Goal: Information Seeking & Learning: Check status

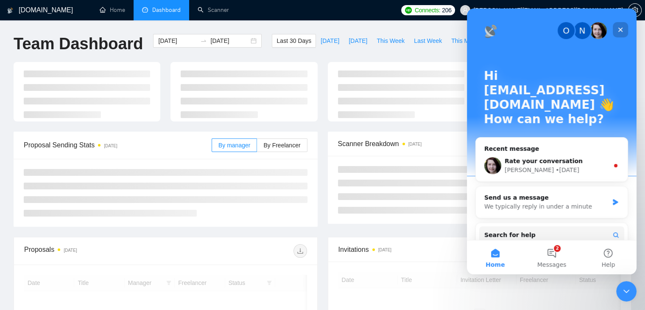
click at [620, 28] on icon "Close" at bounding box center [620, 29] width 7 height 7
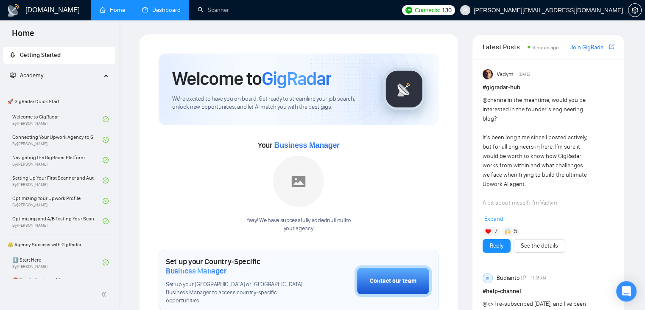
click at [172, 14] on link "Dashboard" at bounding box center [161, 9] width 39 height 7
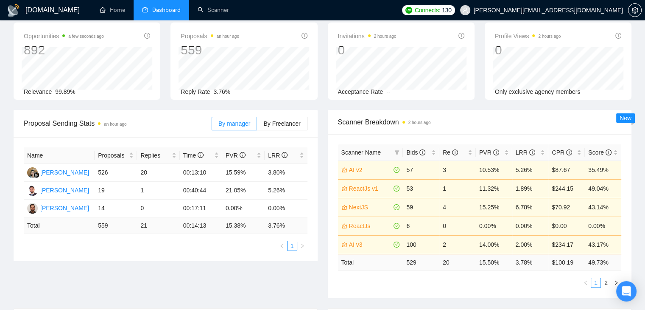
scroll to position [85, 0]
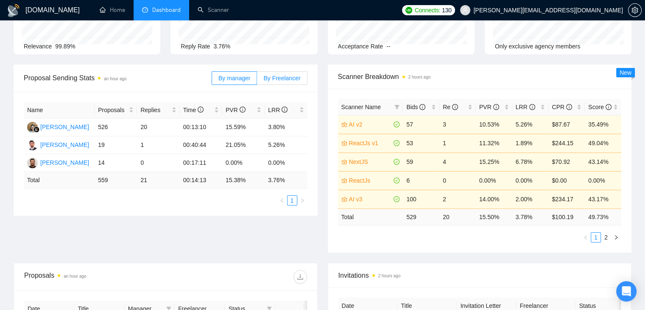
click at [285, 75] on span "By Freelancer" at bounding box center [281, 78] width 37 height 7
click at [257, 80] on input "By Freelancer" at bounding box center [257, 80] width 0 height 0
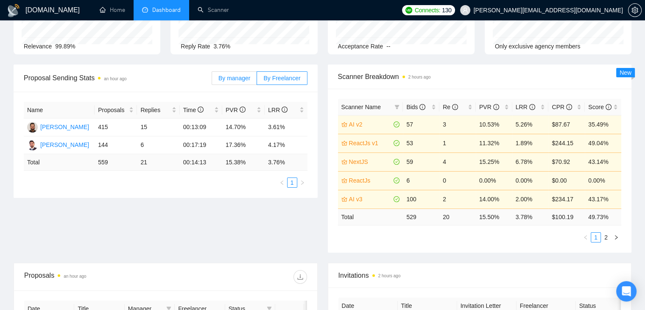
click at [244, 76] on span "By manager" at bounding box center [234, 78] width 32 height 7
click at [212, 80] on input "By manager" at bounding box center [212, 80] width 0 height 0
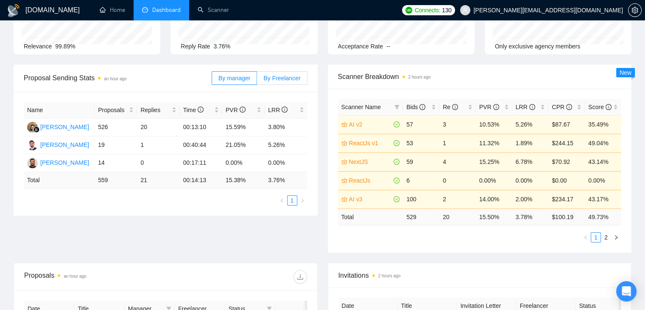
click at [270, 82] on label "By Freelancer" at bounding box center [282, 78] width 50 height 14
click at [257, 80] on input "By Freelancer" at bounding box center [257, 80] width 0 height 0
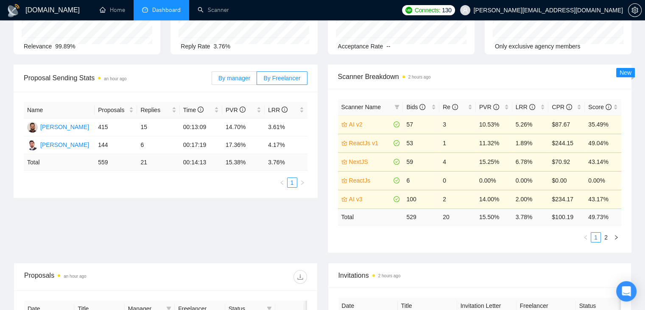
click at [233, 75] on span "By manager" at bounding box center [234, 78] width 32 height 7
click at [212, 80] on input "By manager" at bounding box center [212, 80] width 0 height 0
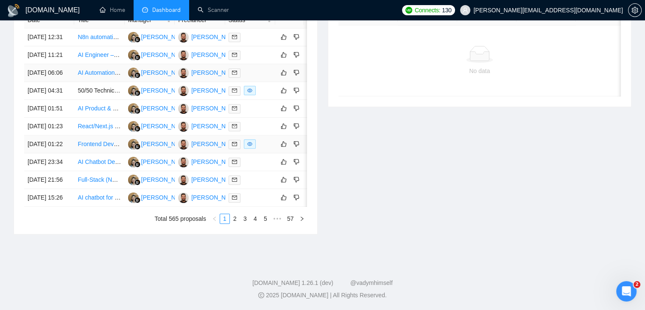
scroll to position [459, 0]
click at [231, 219] on link "2" at bounding box center [234, 218] width 9 height 9
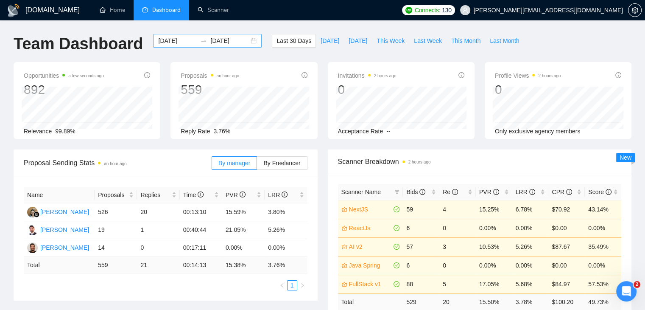
click at [247, 39] on div "[DATE] [DATE]" at bounding box center [207, 41] width 109 height 14
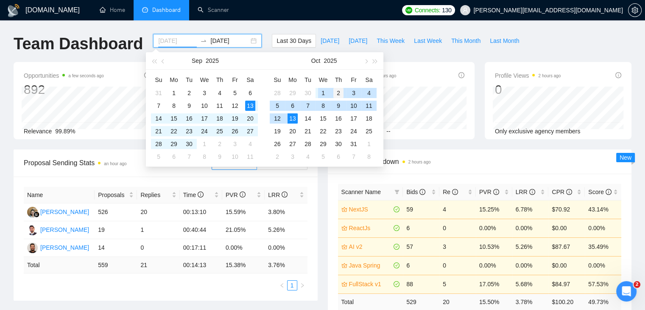
type input "[DATE]"
click at [335, 91] on div "2" at bounding box center [338, 93] width 10 height 10
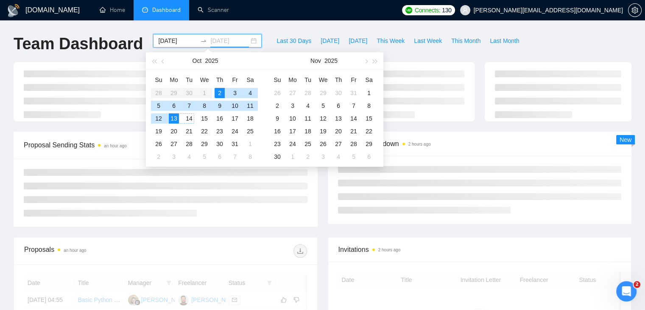
type input "[DATE]"
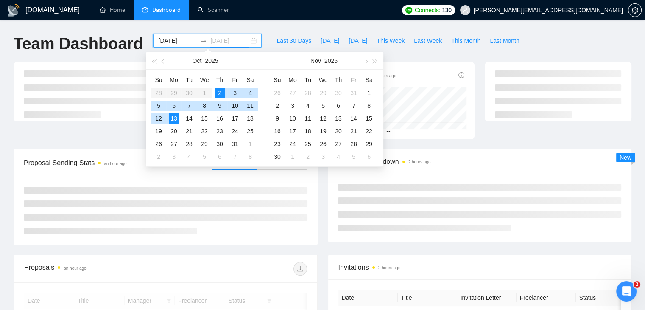
click at [173, 121] on div "13" at bounding box center [174, 118] width 10 height 10
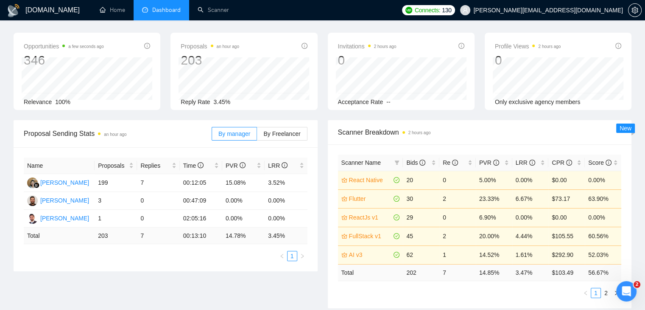
scroll to position [42, 0]
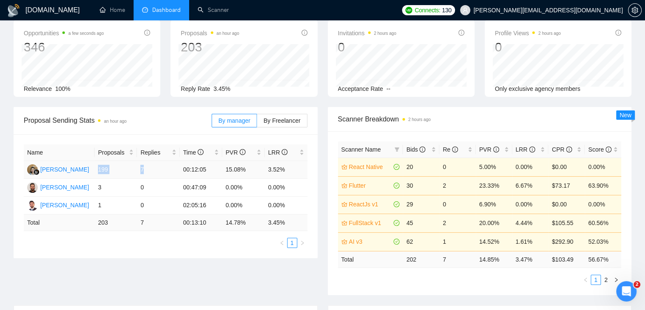
drag, startPoint x: 147, startPoint y: 170, endPoint x: 95, endPoint y: 168, distance: 51.4
click at [95, 168] on tr "Endang Susilowati 199 7 00:12:05 15.08% 3.52%" at bounding box center [166, 170] width 284 height 18
click at [129, 254] on div "Name Proposals Replies Time PVR LRR Endang Susilowati 199 7 00:12:05 15.08% 3.5…" at bounding box center [166, 196] width 304 height 124
drag, startPoint x: 178, startPoint y: 190, endPoint x: 224, endPoint y: 185, distance: 46.1
click at [224, 185] on tr "Abdul Ahad 3 0 00:47:09 0.00% 0.00%" at bounding box center [166, 188] width 284 height 18
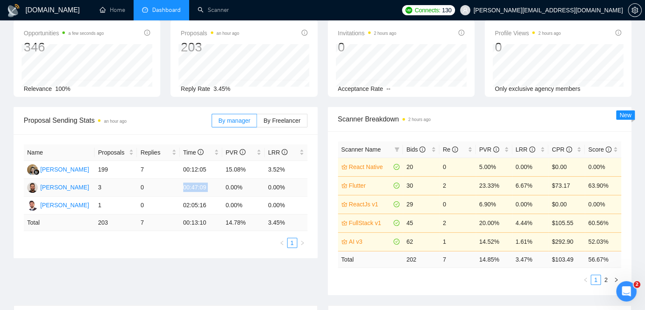
click at [224, 185] on td "0.00%" at bounding box center [243, 188] width 42 height 18
drag, startPoint x: 211, startPoint y: 207, endPoint x: 178, endPoint y: 212, distance: 33.0
click at [178, 212] on tr "Faizan Muhammad 1 0 02:05:16 0.00% 0.00%" at bounding box center [166, 205] width 284 height 18
click at [256, 206] on td "0.00%" at bounding box center [243, 205] width 42 height 18
drag, startPoint x: 293, startPoint y: 201, endPoint x: 123, endPoint y: 182, distance: 170.3
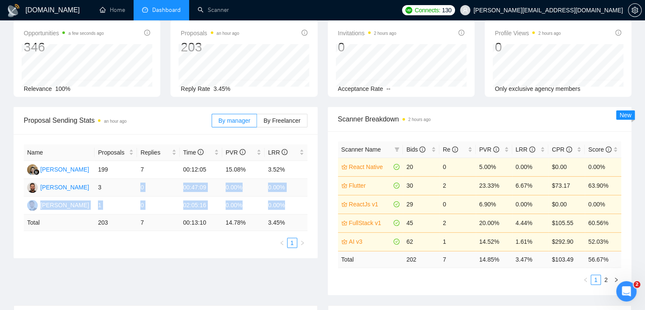
click at [124, 182] on tbody "Endang Susilowati 199 7 00:12:05 15.08% 3.52% Abdul Ahad 3 0 00:47:09 0.00% 0.0…" at bounding box center [166, 187] width 284 height 53
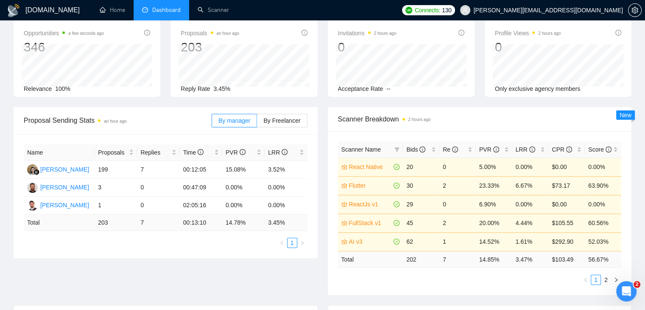
click at [136, 255] on div "Name Proposals Replies Time PVR LRR Endang Susilowati 199 7 00:12:05 15.08% 3.5…" at bounding box center [166, 196] width 304 height 124
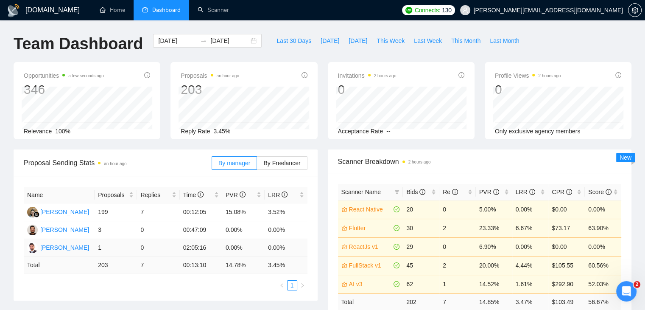
scroll to position [0, 0]
click at [249, 40] on div "2025-10-02 2025-10-13" at bounding box center [207, 41] width 109 height 14
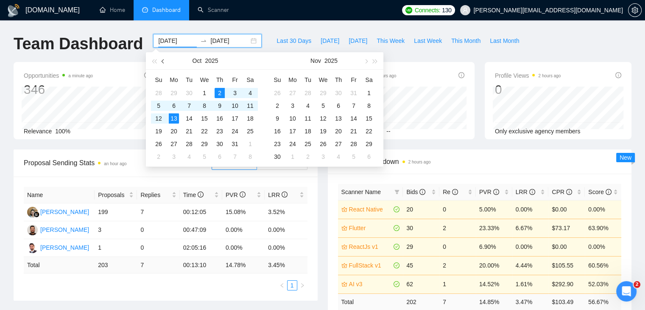
click at [163, 60] on span "button" at bounding box center [164, 61] width 4 height 4
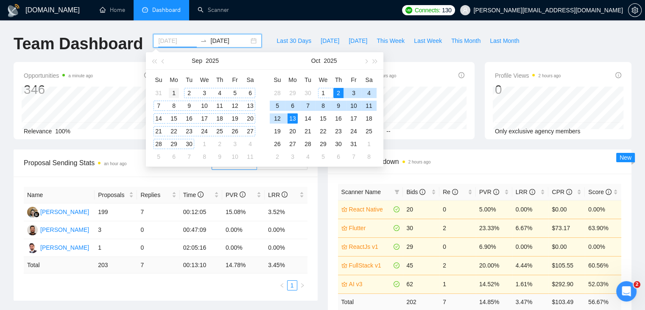
type input "[DATE]"
click at [174, 92] on div "1" at bounding box center [174, 93] width 10 height 10
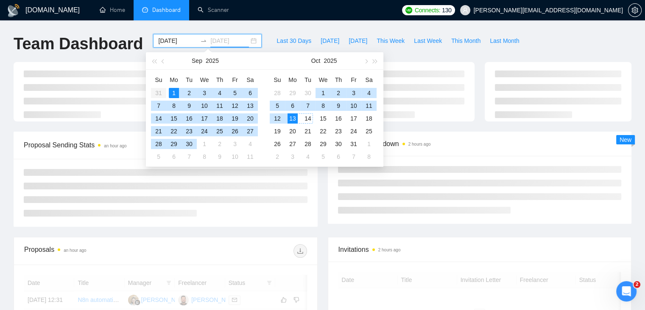
type input "[DATE]"
click at [293, 118] on div "13" at bounding box center [293, 118] width 10 height 10
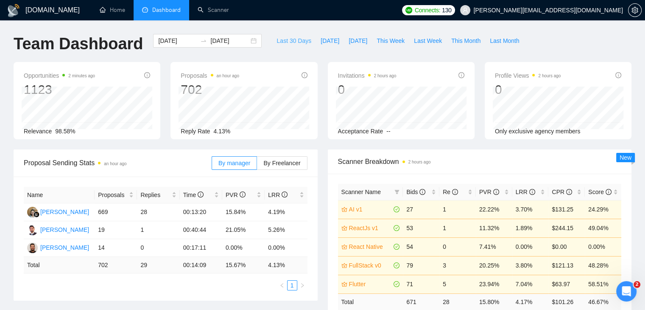
click at [292, 37] on span "Last 30 Days" at bounding box center [294, 40] width 35 height 9
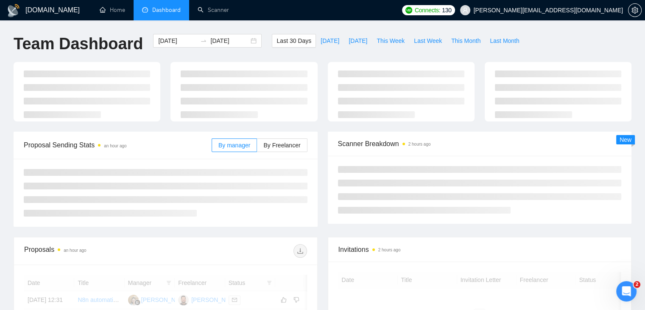
type input "[DATE]"
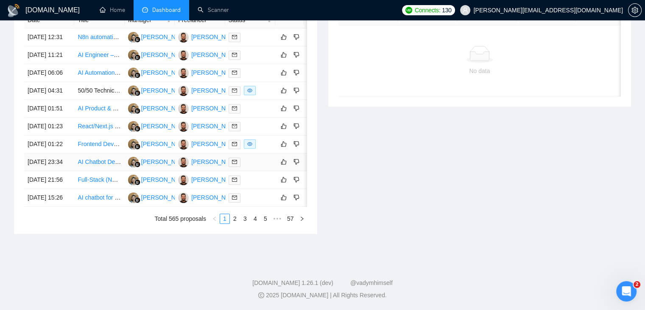
scroll to position [459, 0]
click at [236, 224] on div "Date Title Manager Freelancer Status [DATE] 12:31 N8n automation for content wo…" at bounding box center [165, 118] width 303 height 232
click at [235, 222] on link "2" at bounding box center [234, 218] width 9 height 9
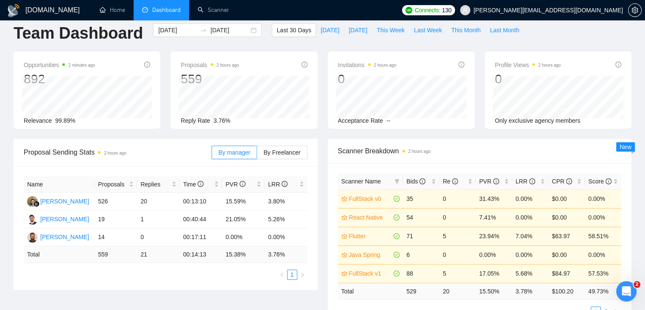
scroll to position [0, 0]
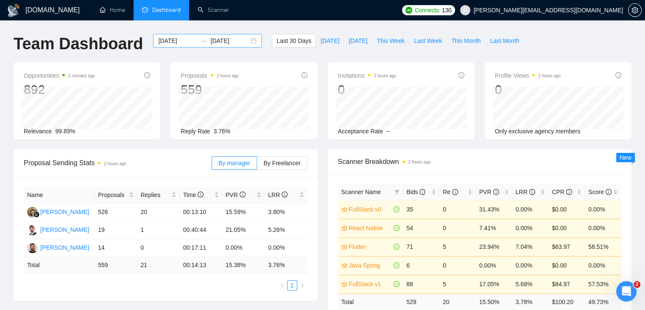
click at [246, 42] on div "[DATE] [DATE]" at bounding box center [207, 41] width 109 height 14
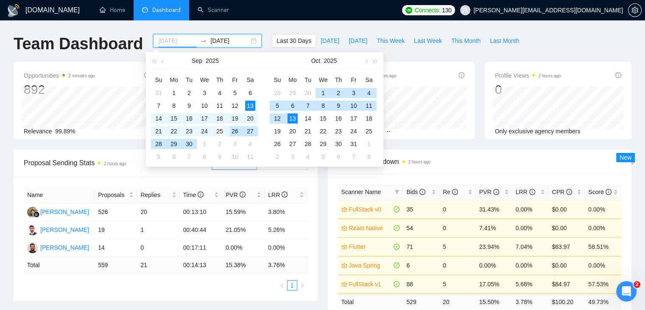
type input "[DATE]"
click at [218, 131] on div "25" at bounding box center [220, 131] width 10 height 10
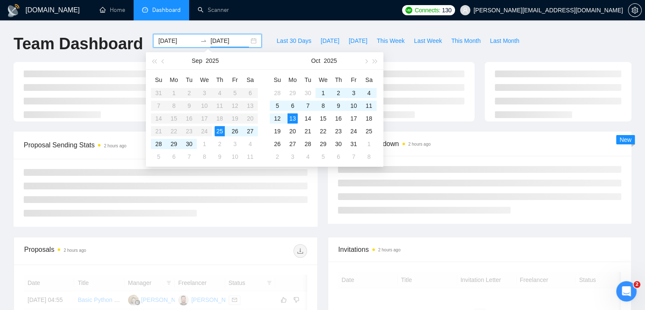
type input "[DATE]"
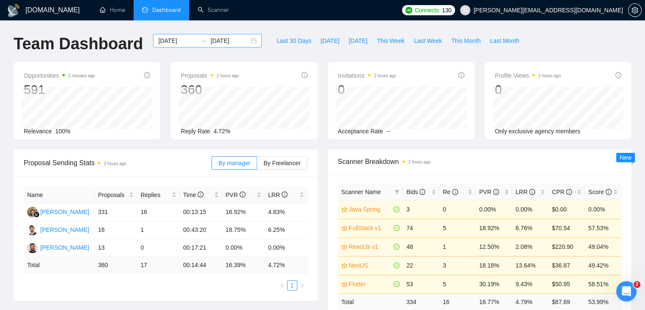
click at [247, 40] on div "[DATE] [DATE]" at bounding box center [207, 41] width 109 height 14
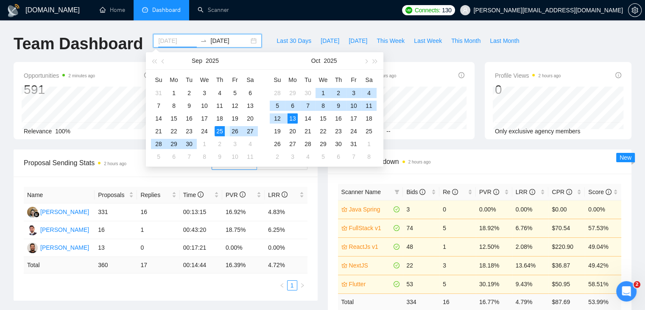
click at [235, 131] on div "26" at bounding box center [235, 131] width 10 height 10
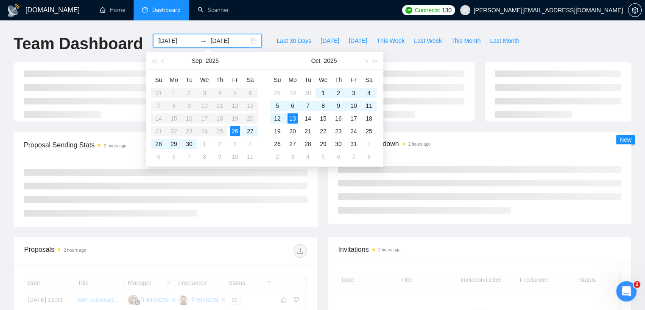
click at [138, 140] on span "Proposal Sending Stats 2 hours ago" at bounding box center [118, 145] width 188 height 11
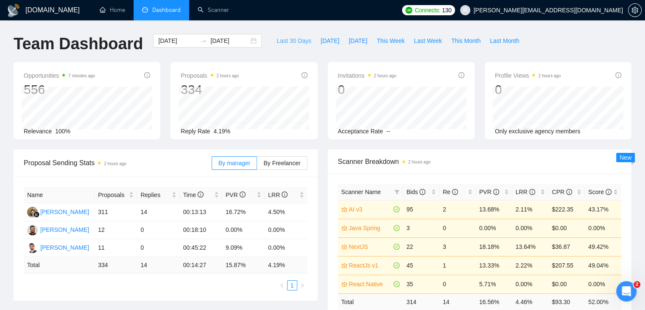
click at [277, 41] on span "Last 30 Days" at bounding box center [294, 40] width 35 height 9
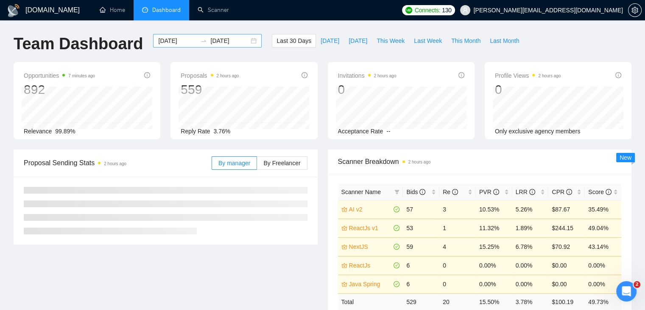
click at [246, 42] on div "[DATE] [DATE]" at bounding box center [207, 41] width 109 height 14
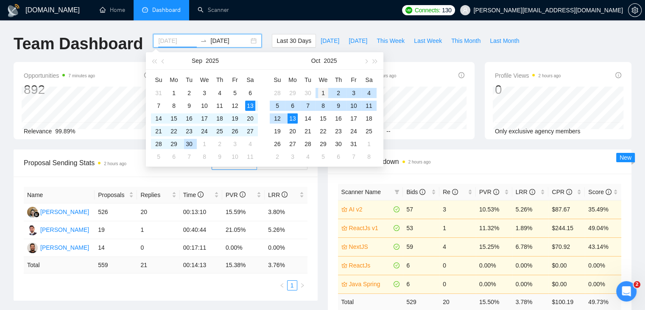
type input "[DATE]"
click at [322, 92] on div "1" at bounding box center [323, 93] width 10 height 10
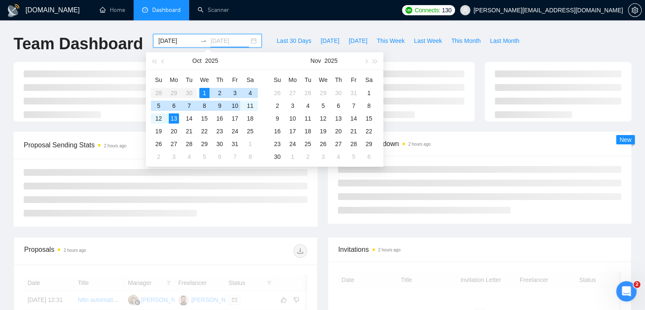
type input "[DATE]"
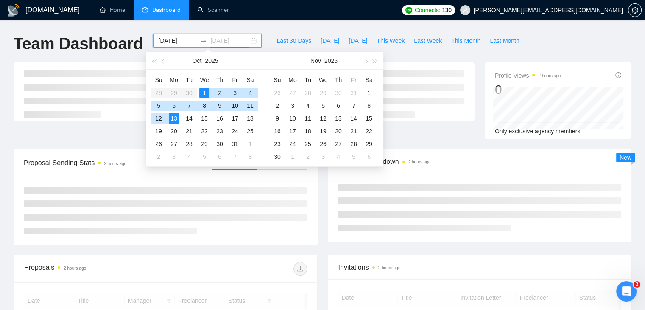
click at [173, 117] on div "13" at bounding box center [174, 118] width 10 height 10
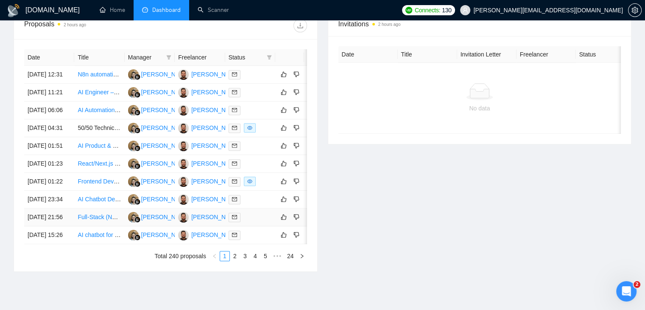
scroll to position [459, 0]
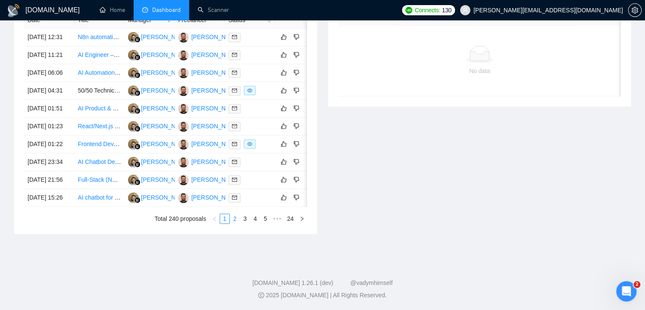
click at [235, 219] on link "2" at bounding box center [234, 218] width 9 height 9
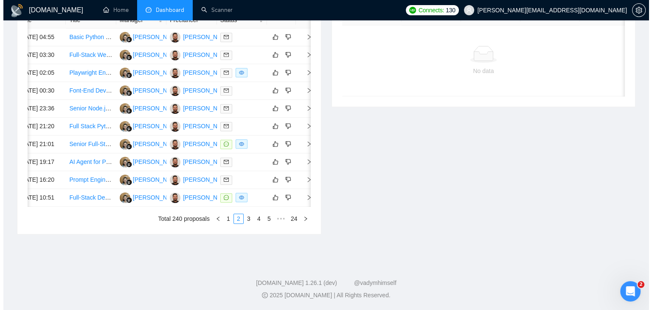
scroll to position [0, 14]
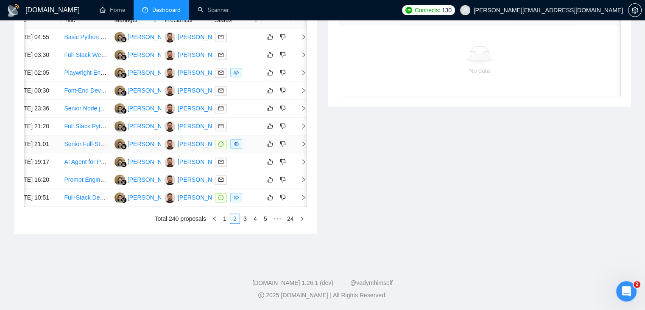
click at [301, 147] on icon "right" at bounding box center [304, 144] width 6 height 6
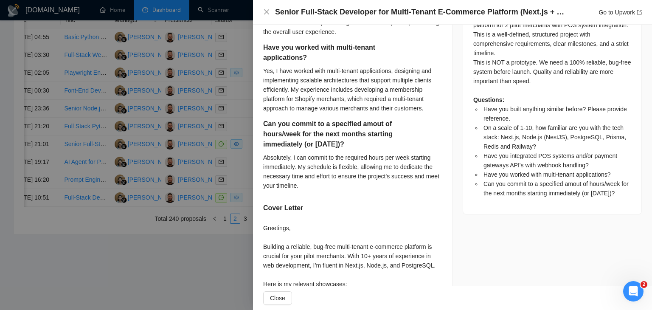
scroll to position [467, 0]
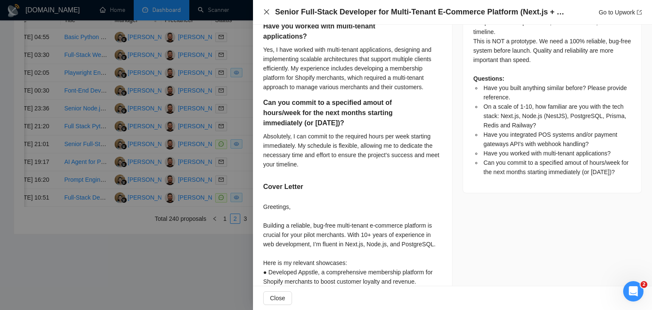
click at [264, 14] on icon "close" at bounding box center [266, 11] width 7 height 7
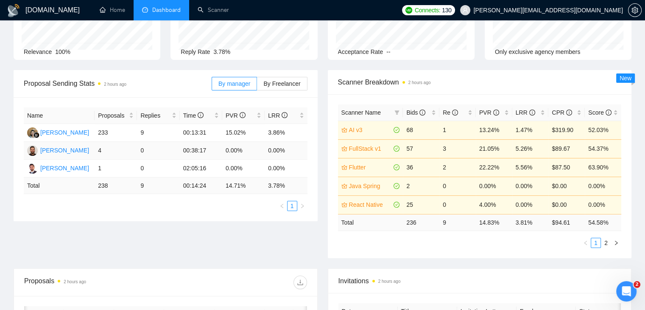
scroll to position [0, 0]
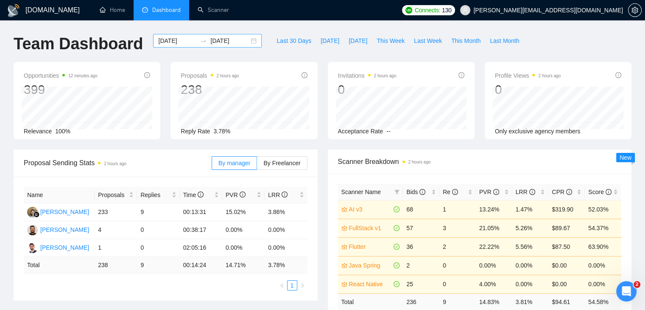
click at [248, 41] on div "[DATE] [DATE]" at bounding box center [207, 41] width 109 height 14
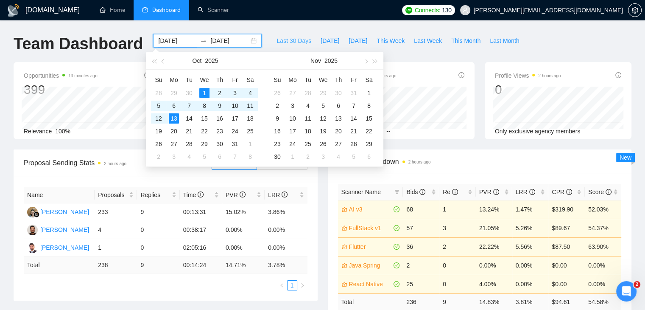
click at [291, 42] on span "Last 30 Days" at bounding box center [294, 40] width 35 height 9
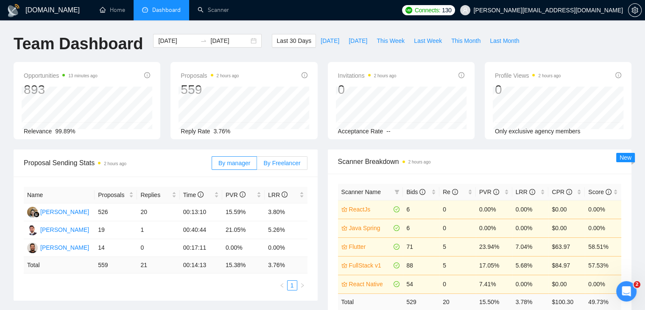
click at [285, 167] on label "By Freelancer" at bounding box center [282, 163] width 50 height 14
click at [257, 165] on input "By Freelancer" at bounding box center [257, 165] width 0 height 0
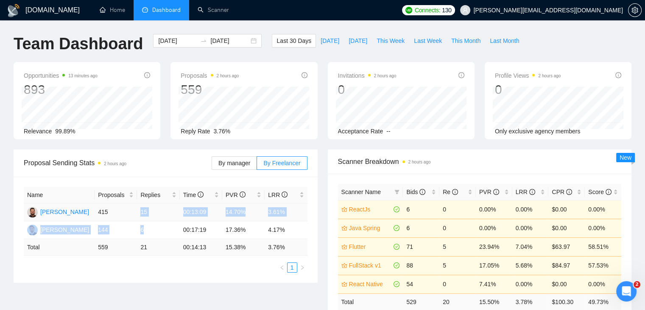
drag, startPoint x: 151, startPoint y: 230, endPoint x: 136, endPoint y: 207, distance: 27.5
click at [136, 207] on tbody "[PERSON_NAME] 415 15 00:13:09 14.70% 3.61% [PERSON_NAME] 144 6 00:17:19 17.36% …" at bounding box center [166, 221] width 284 height 36
click at [131, 267] on ul "1" at bounding box center [166, 267] width 284 height 10
drag, startPoint x: 153, startPoint y: 228, endPoint x: 142, endPoint y: 229, distance: 10.7
click at [142, 229] on td "6" at bounding box center [158, 230] width 42 height 18
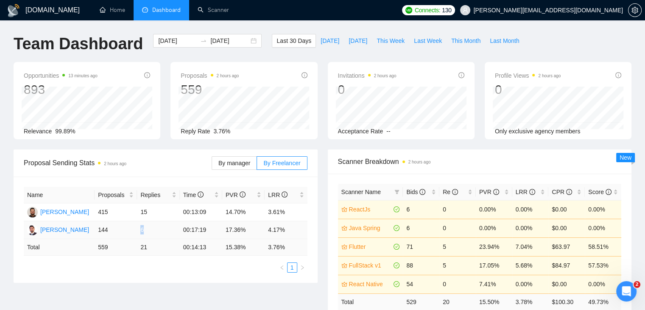
drag, startPoint x: 147, startPoint y: 224, endPoint x: 141, endPoint y: 230, distance: 8.4
click at [141, 230] on td "6" at bounding box center [158, 230] width 42 height 18
drag, startPoint x: 157, startPoint y: 216, endPoint x: 151, endPoint y: 218, distance: 5.8
click at [151, 218] on td "15" at bounding box center [158, 212] width 42 height 18
click at [226, 167] on label "By manager" at bounding box center [234, 163] width 45 height 14
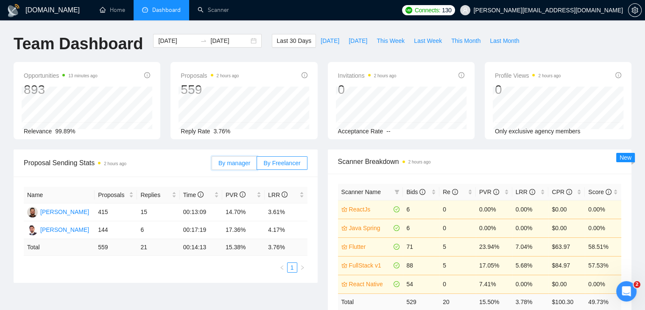
click at [212, 165] on input "By manager" at bounding box center [212, 165] width 0 height 0
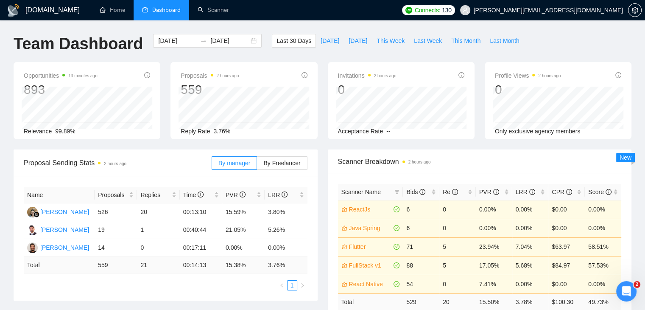
drag, startPoint x: 244, startPoint y: 41, endPoint x: 240, endPoint y: 63, distance: 22.9
click at [241, 59] on div "[DATE] [DATE]" at bounding box center [207, 48] width 119 height 28
click at [247, 38] on div "[DATE] [DATE]" at bounding box center [207, 41] width 109 height 14
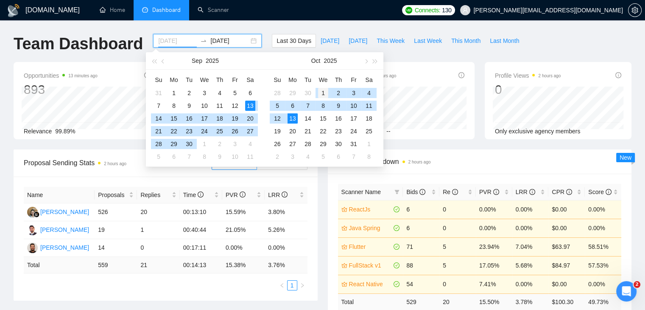
type input "[DATE]"
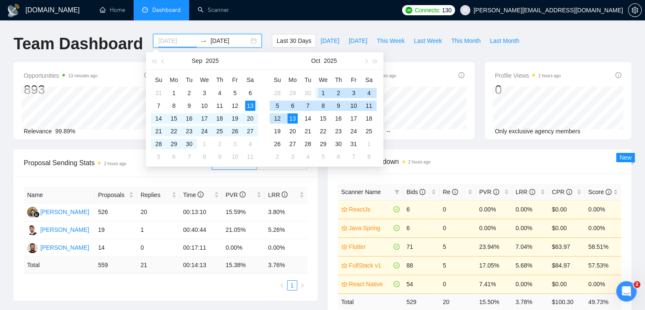
click at [323, 92] on div "1" at bounding box center [323, 93] width 10 height 10
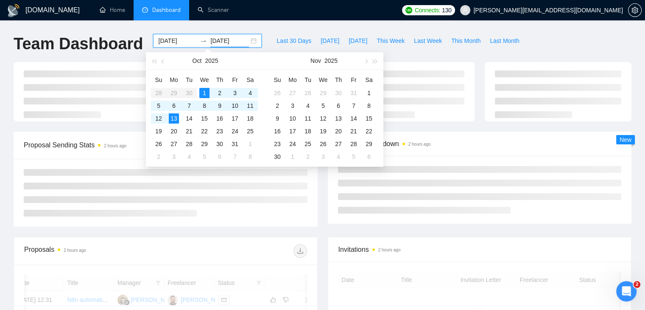
type input "[DATE]"
click at [98, 134] on div "Proposal Sending Stats 2 hours ago" at bounding box center [118, 145] width 188 height 24
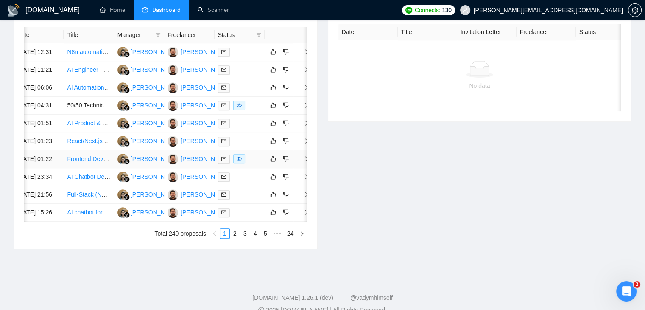
scroll to position [424, 0]
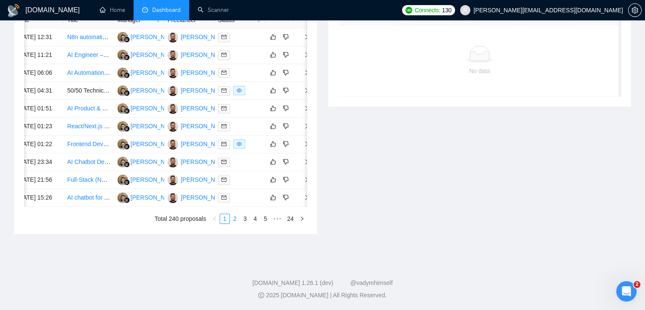
click at [238, 223] on link "2" at bounding box center [234, 218] width 9 height 9
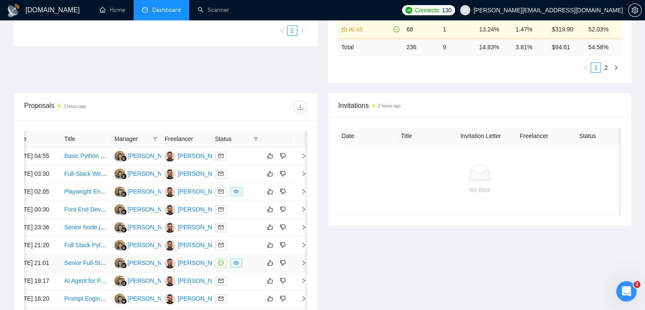
scroll to position [85, 0]
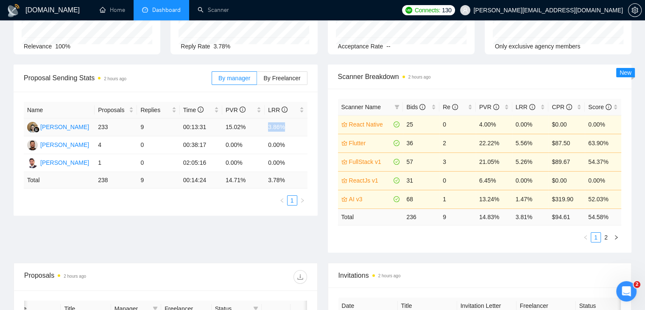
drag, startPoint x: 267, startPoint y: 128, endPoint x: 290, endPoint y: 127, distance: 22.5
click at [290, 127] on td "3.86%" at bounding box center [286, 127] width 42 height 18
click at [224, 211] on div "Name Proposals Replies Time PVR LRR Endang Susilowati 233 9 00:13:31 15.02% 3.8…" at bounding box center [166, 154] width 304 height 124
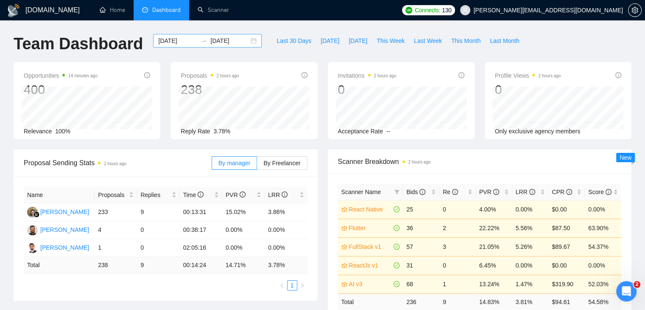
click at [247, 39] on div "[DATE] [DATE]" at bounding box center [207, 41] width 109 height 14
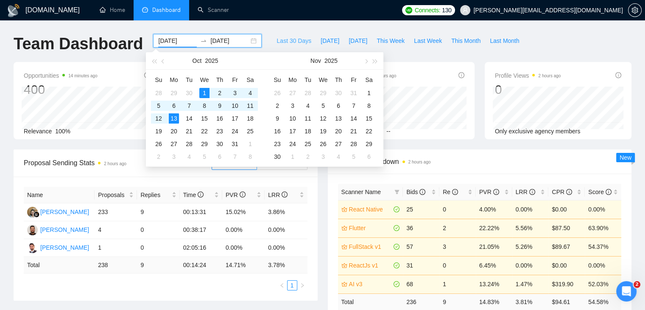
click at [282, 40] on span "Last 30 Days" at bounding box center [294, 40] width 35 height 9
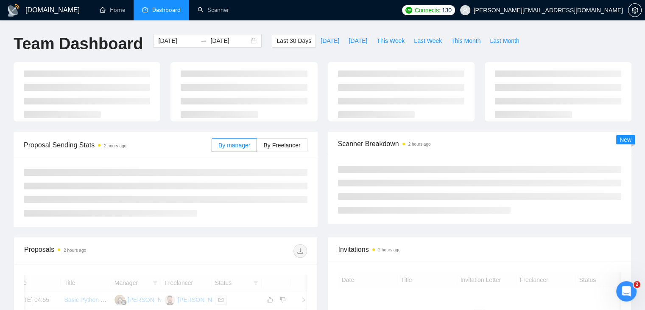
type input "[DATE]"
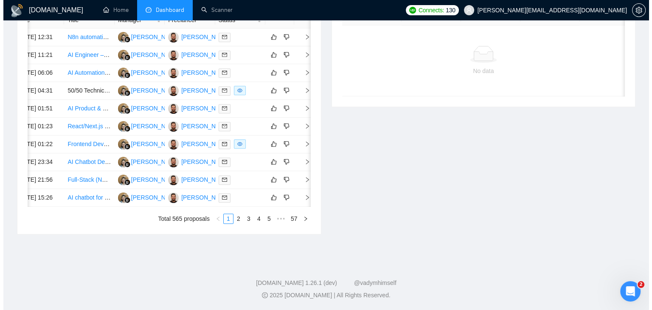
scroll to position [459, 0]
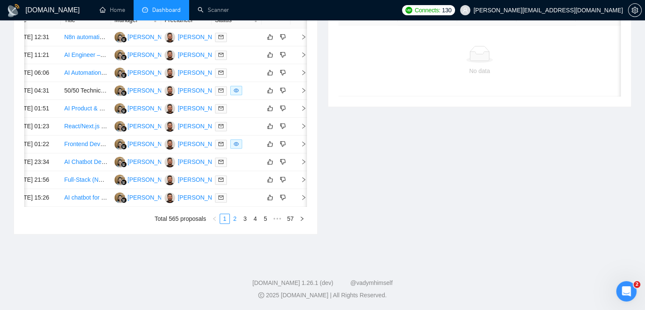
click at [235, 221] on link "2" at bounding box center [234, 218] width 9 height 9
click at [302, 141] on icon "right" at bounding box center [304, 144] width 6 height 6
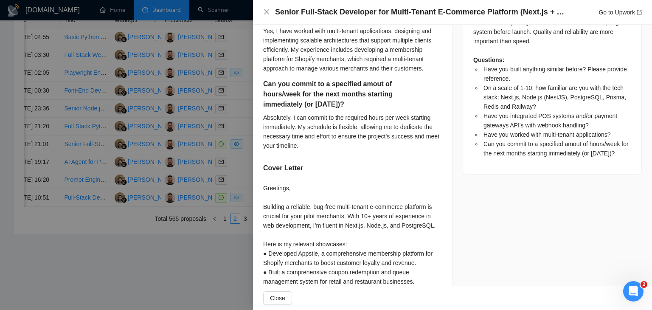
scroll to position [471, 0]
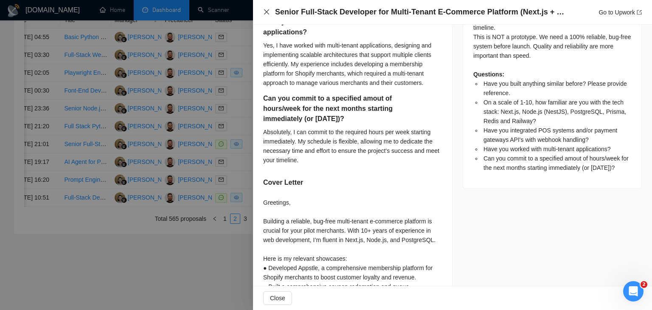
click at [266, 11] on icon "close" at bounding box center [266, 11] width 7 height 7
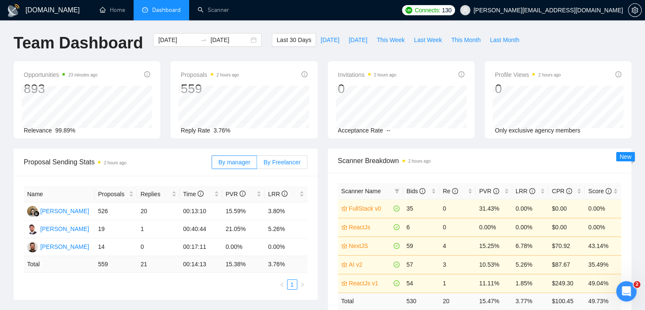
scroll to position [0, 0]
click at [238, 38] on input "[DATE]" at bounding box center [229, 40] width 39 height 9
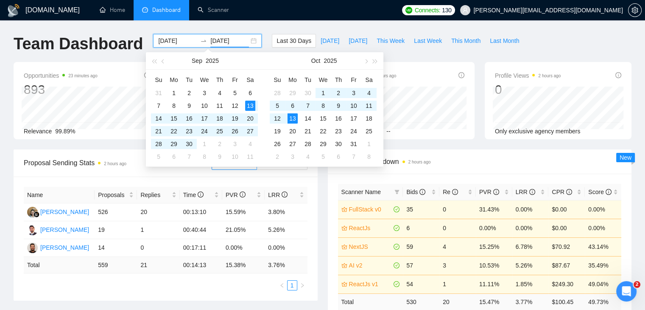
click at [248, 40] on div "[DATE] [DATE]" at bounding box center [207, 41] width 109 height 14
type input "[DATE]"
click at [173, 92] on div "1" at bounding box center [174, 93] width 10 height 10
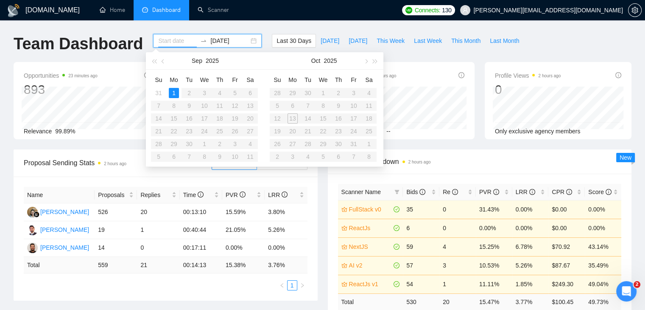
type input "[DATE]"
click at [366, 60] on span "button" at bounding box center [366, 61] width 4 height 4
click at [165, 64] on button "button" at bounding box center [163, 60] width 9 height 17
click at [251, 43] on div "[DATE]" at bounding box center [207, 41] width 109 height 14
click at [251, 42] on div "[DATE]" at bounding box center [207, 41] width 109 height 14
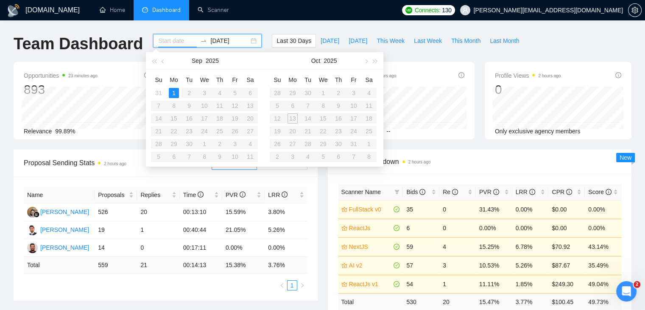
click at [247, 41] on div "[DATE]" at bounding box center [207, 41] width 109 height 14
click at [158, 60] on button "button" at bounding box center [153, 60] width 9 height 17
click at [125, 68] on div "Opportunities 23 minutes ago 893 Relevance 99.89%" at bounding box center [87, 100] width 147 height 77
type input "[DATE]"
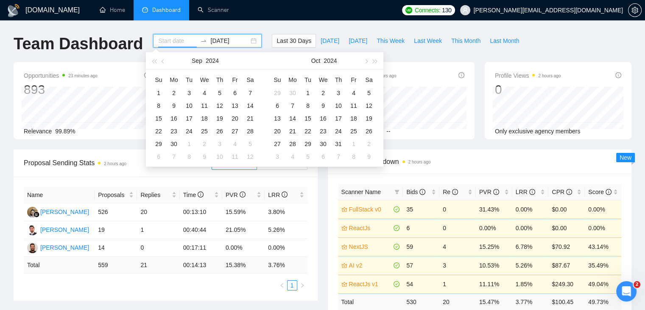
type input "[DATE]"
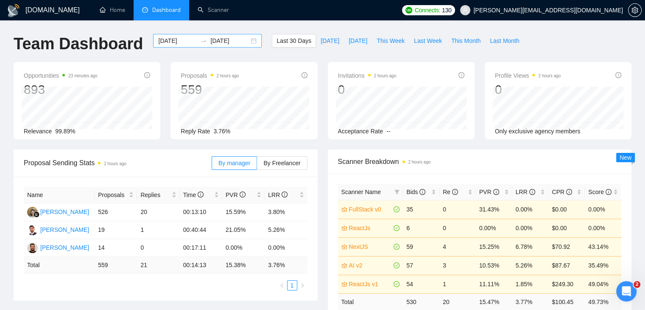
click at [246, 41] on div "[DATE] [DATE]" at bounding box center [207, 41] width 109 height 14
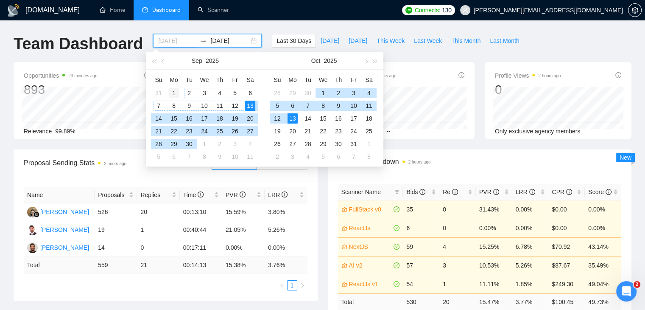
type input "[DATE]"
click at [176, 92] on div "1" at bounding box center [174, 93] width 10 height 10
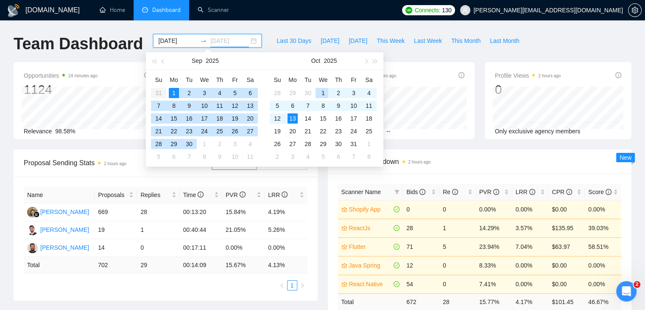
type input "[DATE]"
click at [321, 90] on div "1" at bounding box center [323, 93] width 10 height 10
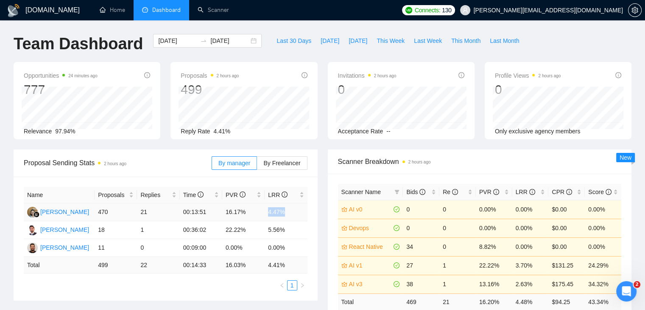
drag, startPoint x: 266, startPoint y: 211, endPoint x: 287, endPoint y: 215, distance: 20.6
click at [287, 215] on td "4.47%" at bounding box center [286, 212] width 42 height 18
click at [168, 131] on div "Proposals 2 hours ago 499 [DATE] Sent 8 Reply Rate 4.41%" at bounding box center [243, 100] width 157 height 77
click at [246, 39] on div "[DATE] [DATE]" at bounding box center [207, 41] width 109 height 14
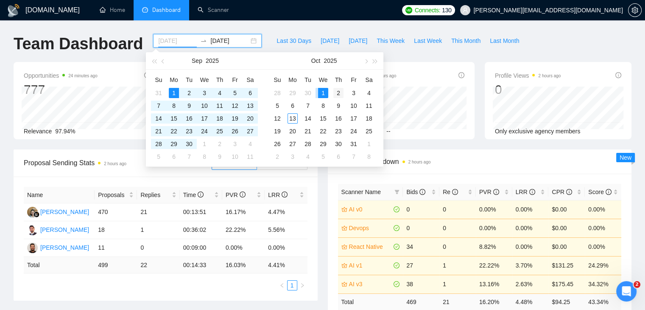
type input "[DATE]"
click at [335, 95] on div "2" at bounding box center [338, 93] width 10 height 10
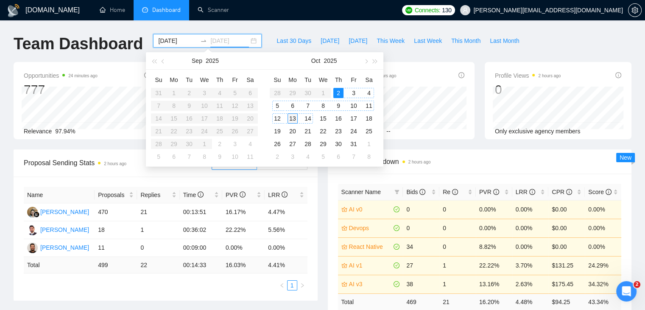
type input "[DATE]"
click at [290, 118] on div "13" at bounding box center [293, 118] width 10 height 10
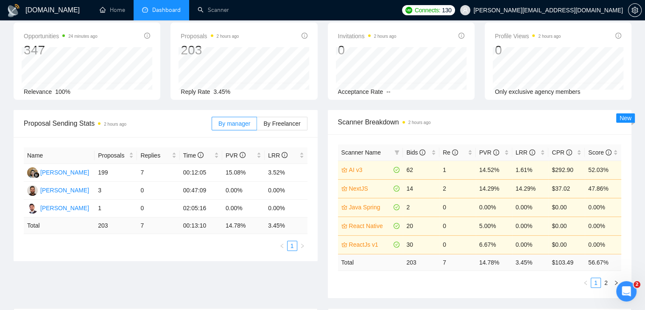
scroll to position [85, 0]
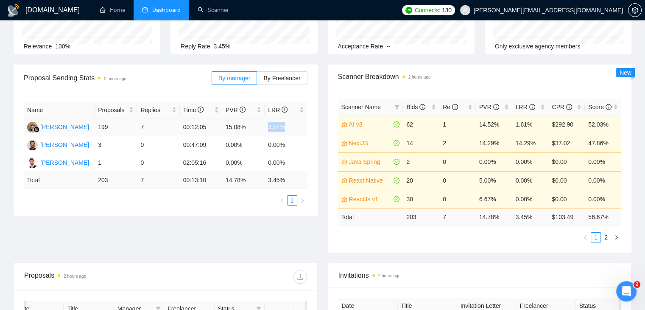
drag, startPoint x: 288, startPoint y: 125, endPoint x: 265, endPoint y: 129, distance: 23.3
click at [265, 129] on td "3.52%" at bounding box center [286, 127] width 42 height 18
click at [168, 211] on div "Name Proposals Replies Time PVR LRR Endang Susilowati 199 7 00:12:05 15.08% 3.5…" at bounding box center [166, 154] width 304 height 124
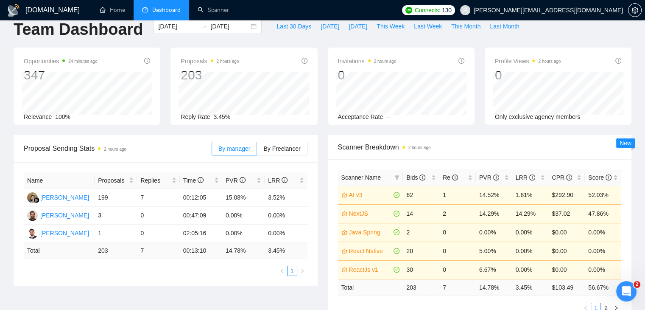
scroll to position [0, 0]
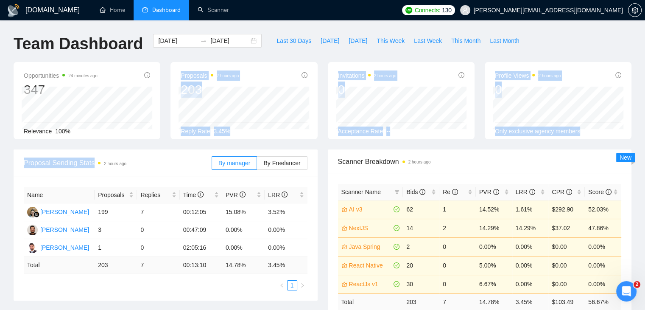
drag, startPoint x: 163, startPoint y: 123, endPoint x: 161, endPoint y: 146, distance: 23.8
click at [161, 147] on div "Opportunities 24 minutes ago 347 Relevance 100% Proposals 2 hours ago 203 Reply…" at bounding box center [322, 105] width 628 height 87
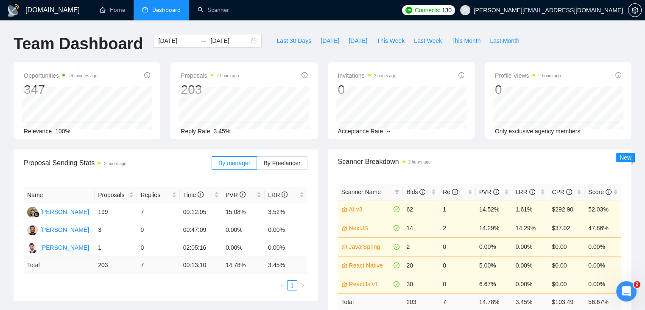
click at [159, 143] on div "Opportunities 24 minutes ago 347 Relevance 100% Proposals 2 hours ago 203 Reply…" at bounding box center [322, 105] width 628 height 87
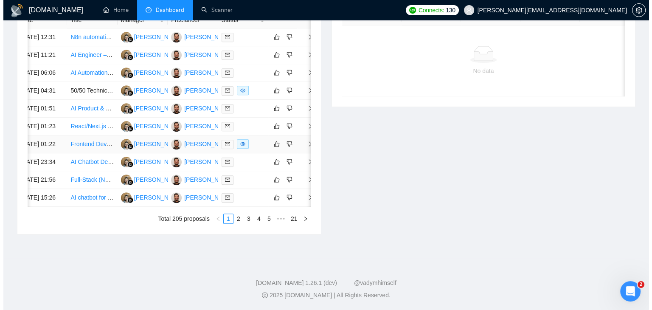
scroll to position [459, 0]
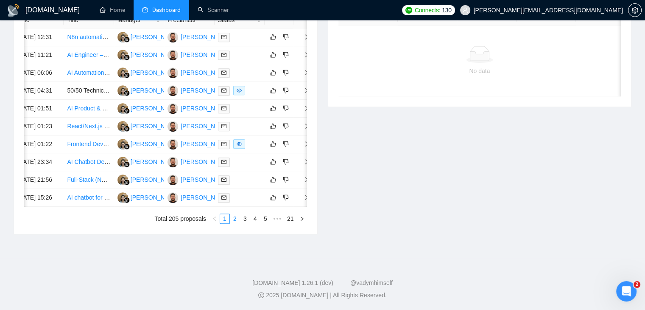
click at [231, 220] on link "2" at bounding box center [234, 218] width 9 height 9
click at [306, 194] on icon "right" at bounding box center [307, 197] width 6 height 6
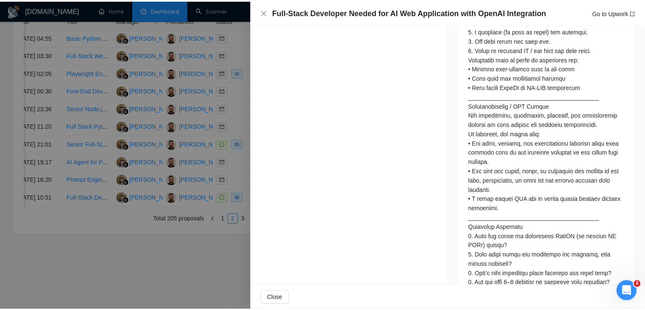
scroll to position [860, 0]
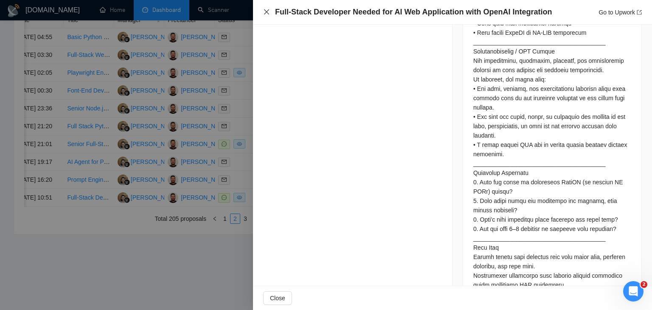
click at [263, 12] on icon "close" at bounding box center [266, 11] width 7 height 7
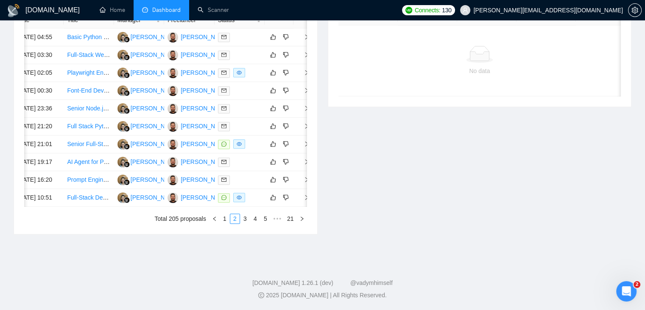
scroll to position [459, 0]
click at [242, 216] on link "3" at bounding box center [245, 218] width 9 height 9
click at [253, 217] on link "4" at bounding box center [255, 218] width 9 height 9
click at [260, 223] on link "5" at bounding box center [255, 218] width 9 height 9
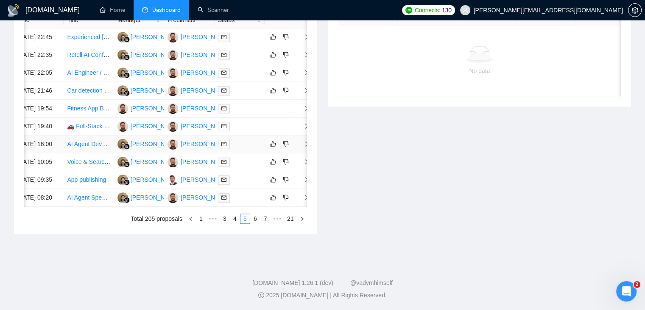
scroll to position [459, 0]
click at [252, 221] on link "6" at bounding box center [255, 218] width 9 height 9
click at [257, 220] on link "7" at bounding box center [255, 218] width 9 height 9
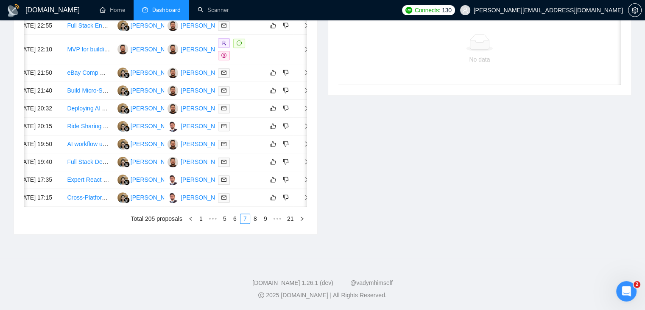
scroll to position [374, 0]
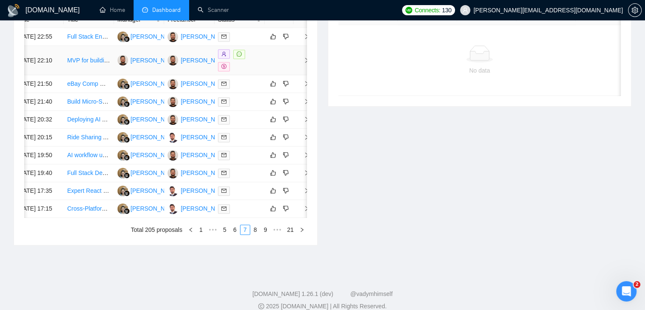
click at [304, 72] on td at bounding box center [302, 60] width 17 height 29
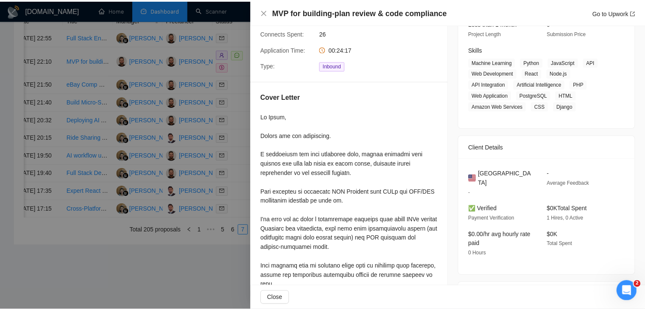
scroll to position [112, 0]
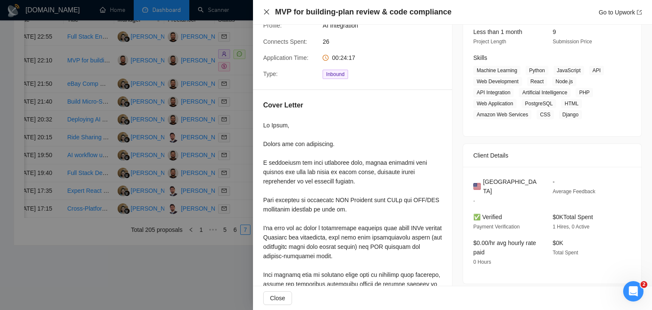
click at [263, 11] on icon "close" at bounding box center [266, 11] width 7 height 7
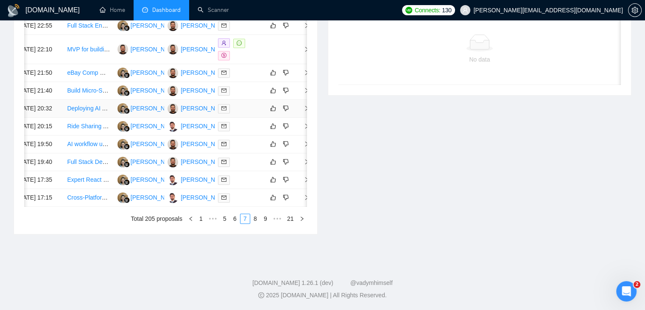
scroll to position [459, 0]
click at [258, 221] on link "8" at bounding box center [255, 218] width 9 height 9
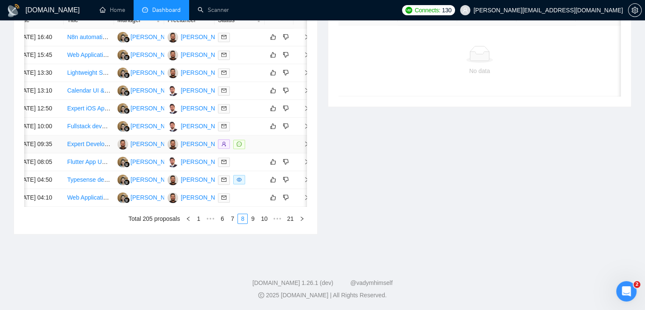
click at [295, 135] on td at bounding box center [302, 144] width 17 height 18
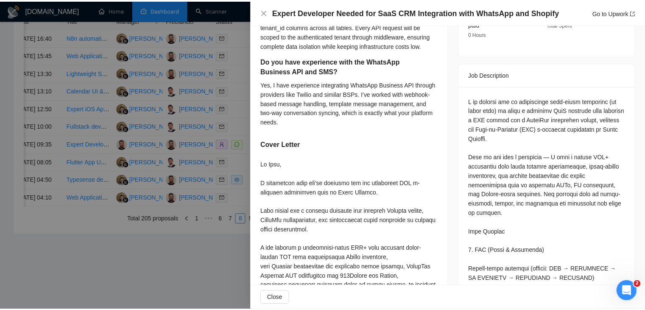
scroll to position [467, 0]
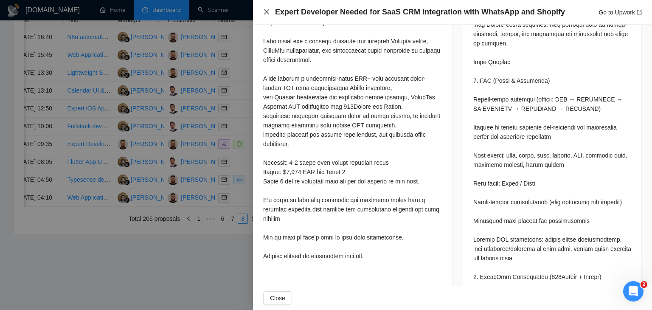
click at [267, 9] on icon "close" at bounding box center [266, 11] width 7 height 7
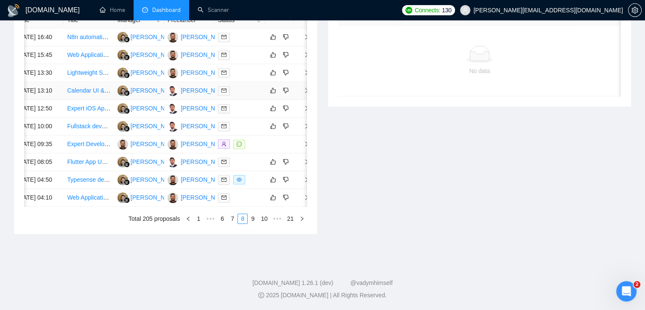
scroll to position [459, 0]
click at [253, 215] on link "9" at bounding box center [252, 218] width 9 height 9
click at [248, 220] on link "10" at bounding box center [252, 218] width 12 height 9
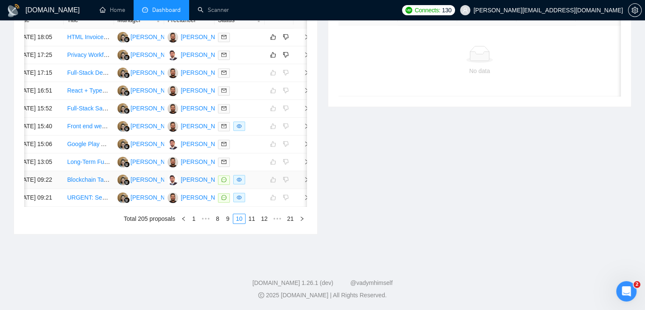
click at [300, 176] on span "right" at bounding box center [303, 179] width 13 height 6
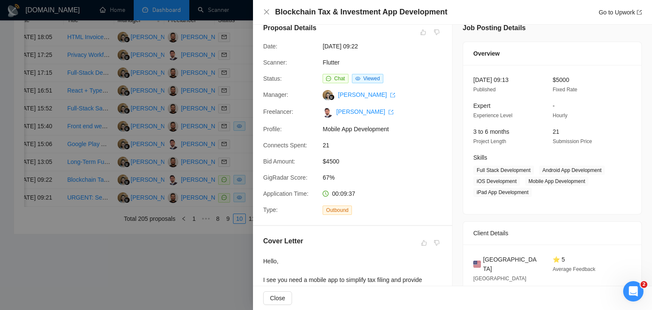
scroll to position [0, 0]
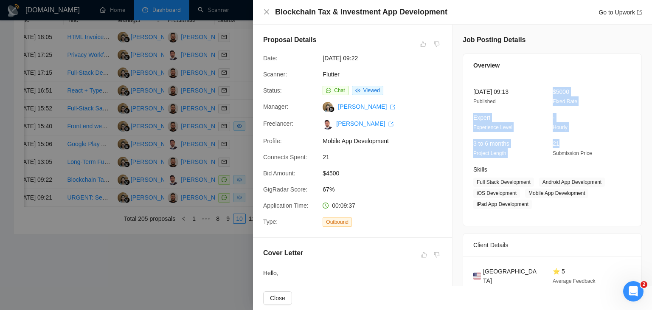
drag, startPoint x: 548, startPoint y: 95, endPoint x: 551, endPoint y: 140, distance: 45.0
click at [555, 140] on div "[DATE] 09:13 Published $5000 Fixed Rate Expert Experience Level - Hourly 3 to 6…" at bounding box center [552, 151] width 178 height 149
click at [519, 144] on div "3 to 6 months Project Length" at bounding box center [506, 148] width 73 height 19
click at [266, 14] on icon "close" at bounding box center [266, 11] width 7 height 7
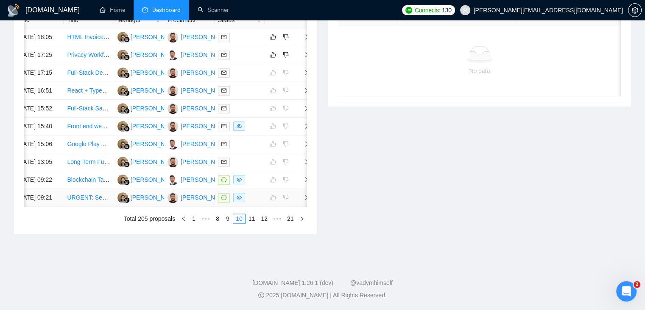
click at [304, 194] on icon "right" at bounding box center [307, 197] width 6 height 6
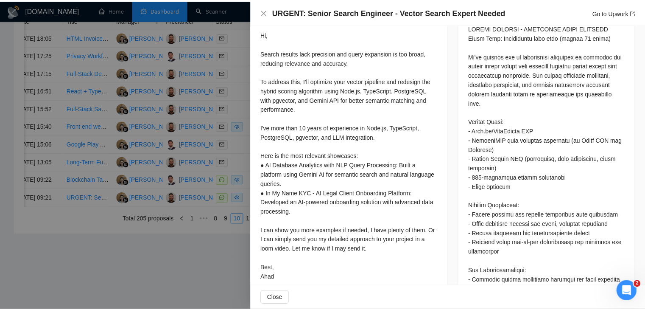
scroll to position [405, 0]
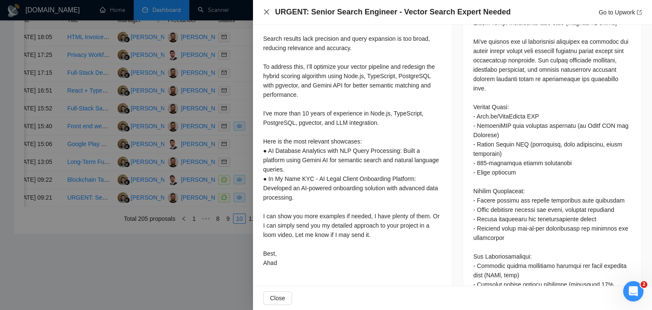
click at [266, 11] on icon "close" at bounding box center [266, 11] width 7 height 7
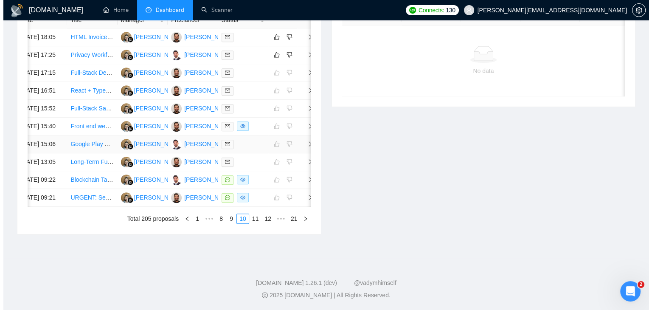
scroll to position [416, 0]
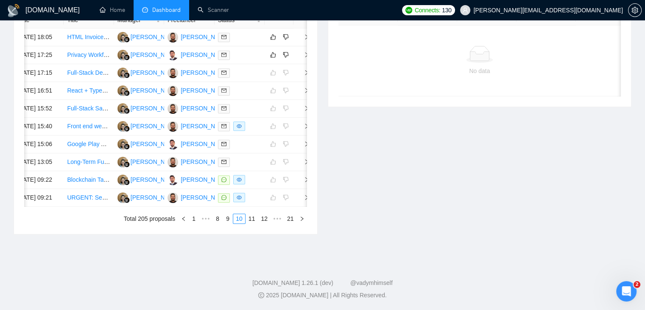
click at [308, 230] on div "Date Title Manager Freelancer Status [DATE] 18:05 HTML Invoice Template Develop…" at bounding box center [165, 118] width 303 height 232
click at [306, 200] on icon "right" at bounding box center [307, 197] width 6 height 6
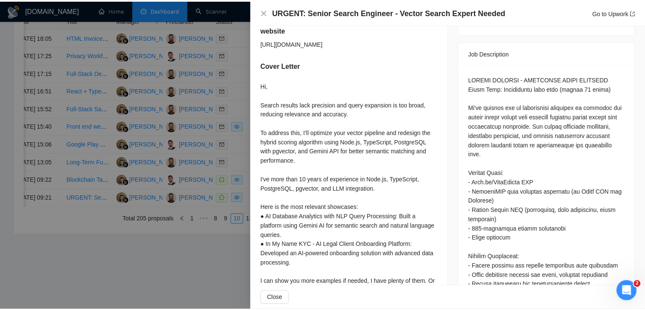
scroll to position [320, 0]
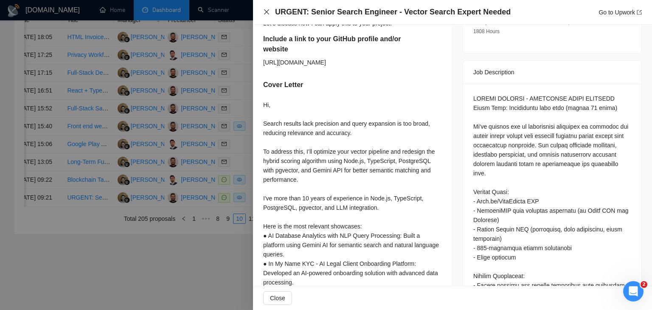
click at [267, 15] on icon "close" at bounding box center [266, 11] width 7 height 7
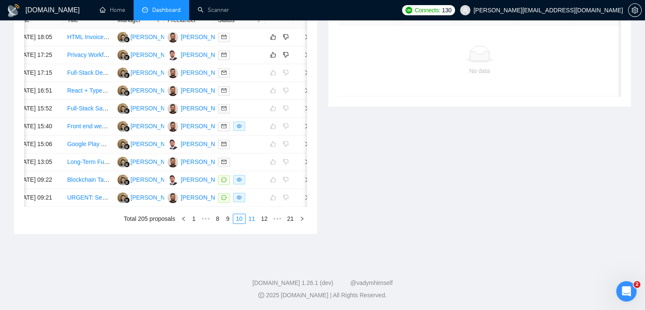
click at [253, 223] on link "11" at bounding box center [252, 218] width 12 height 9
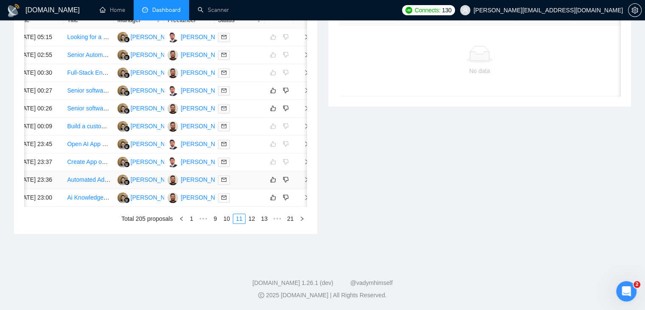
scroll to position [459, 0]
click at [251, 218] on link "12" at bounding box center [252, 218] width 12 height 9
click at [251, 223] on link "13" at bounding box center [252, 218] width 12 height 9
click at [249, 223] on link "14" at bounding box center [252, 218] width 12 height 9
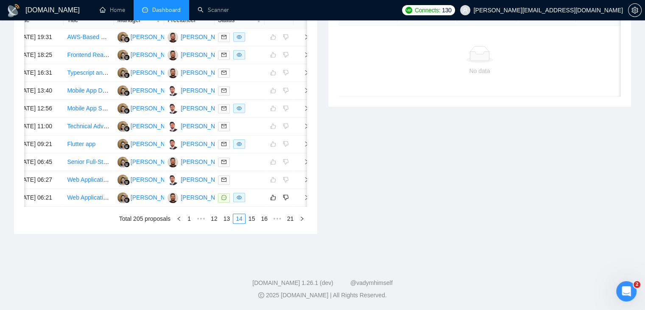
scroll to position [374, 0]
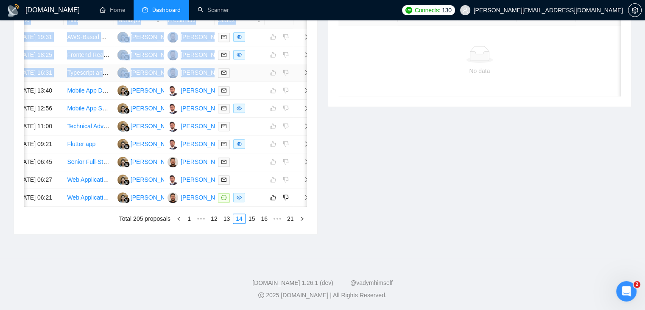
drag, startPoint x: 253, startPoint y: 271, endPoint x: 215, endPoint y: 82, distance: 193.3
click at [215, 82] on tbody "[DATE] 19:31 AWS-Based RAG System for SaaS Platform [PERSON_NAME] [PERSON_NAME]…" at bounding box center [162, 117] width 297 height 178
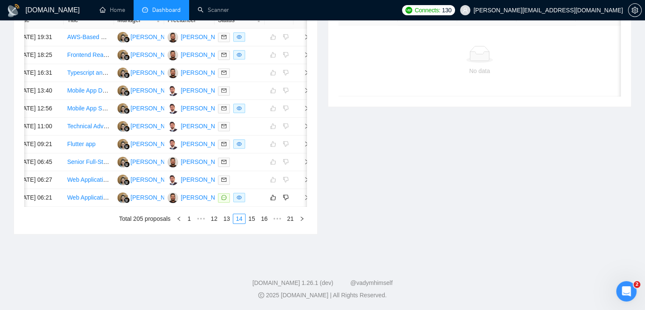
click at [347, 184] on div "Invitations 2 hours ago Date Title Invitation Letter Freelancer Status No data" at bounding box center [480, 104] width 314 height 260
click at [304, 194] on icon "right" at bounding box center [307, 197] width 6 height 6
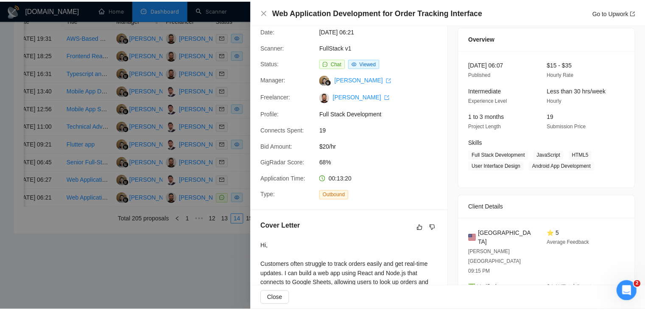
scroll to position [0, 0]
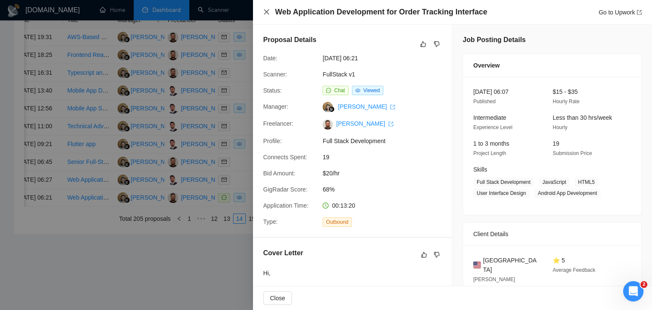
click at [264, 12] on icon "close" at bounding box center [266, 11] width 7 height 7
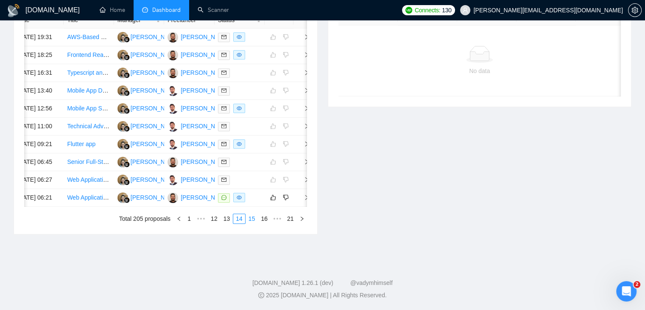
click at [248, 221] on link "15" at bounding box center [252, 218] width 12 height 9
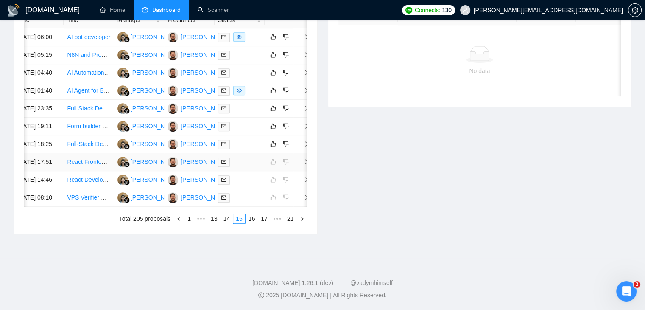
scroll to position [459, 0]
click at [249, 218] on link "16" at bounding box center [252, 218] width 12 height 9
click at [253, 221] on link "17" at bounding box center [252, 218] width 12 height 9
click at [254, 220] on link "18" at bounding box center [252, 218] width 12 height 9
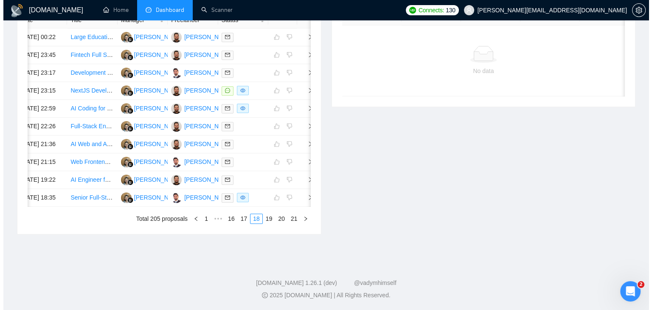
scroll to position [374, 0]
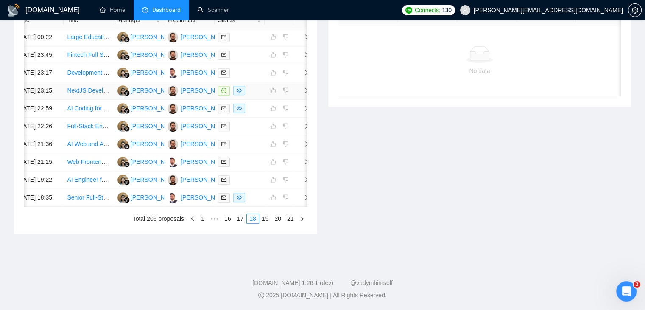
click at [304, 100] on td at bounding box center [302, 91] width 17 height 18
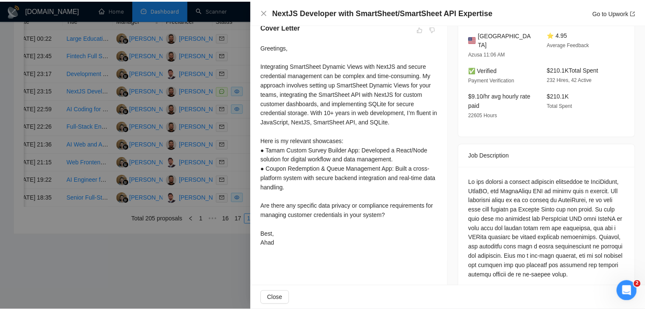
scroll to position [205, 0]
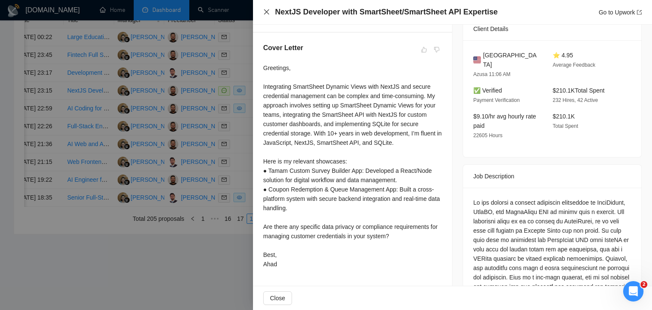
click at [269, 12] on icon "close" at bounding box center [266, 11] width 7 height 7
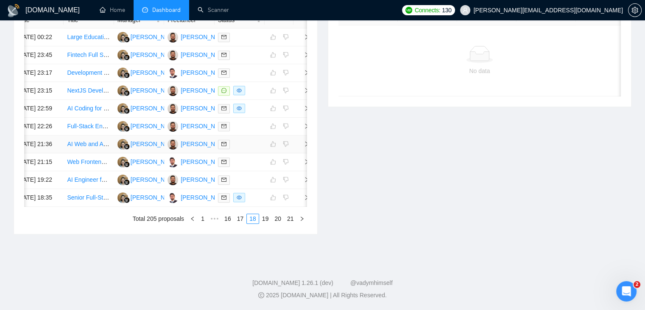
scroll to position [459, 0]
click at [260, 221] on link "19" at bounding box center [266, 218] width 12 height 9
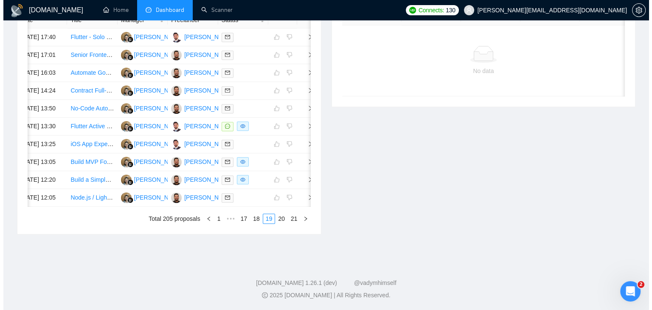
scroll to position [374, 0]
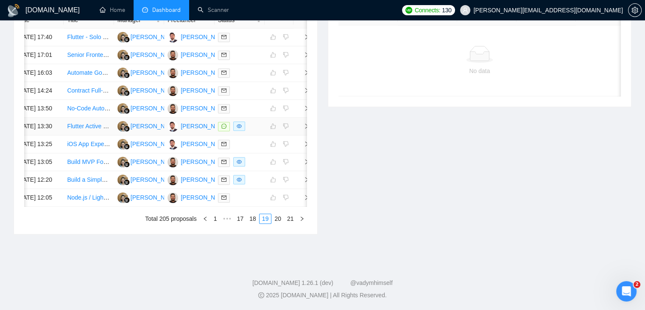
click at [303, 135] on td at bounding box center [302, 127] width 17 height 18
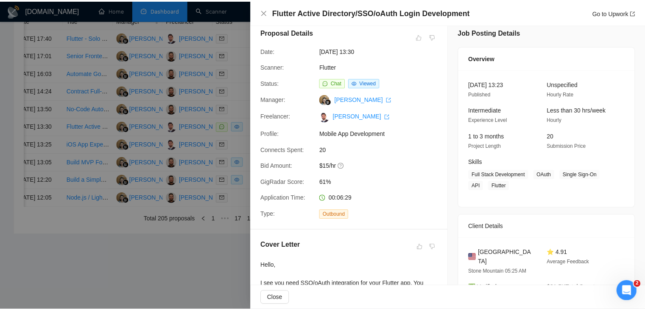
scroll to position [0, 0]
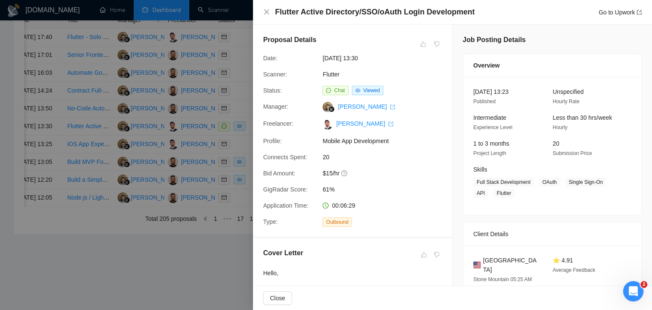
click at [265, 16] on div "Flutter Active Directory/SSO/oAuth Login Development Go to Upwork" at bounding box center [452, 12] width 378 height 11
click at [266, 11] on icon "close" at bounding box center [266, 11] width 7 height 7
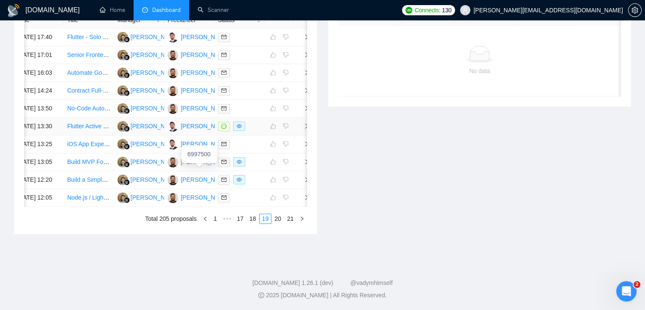
scroll to position [459, 0]
click at [274, 217] on link "20" at bounding box center [278, 218] width 12 height 9
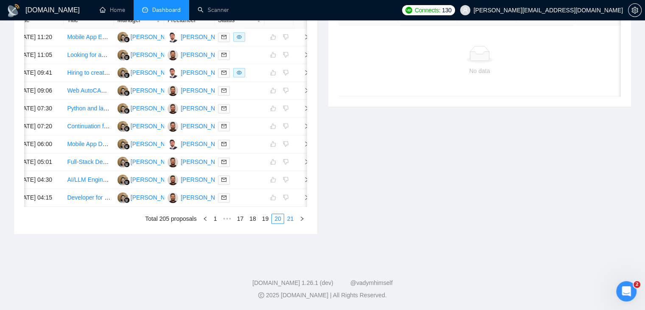
click at [285, 214] on link "21" at bounding box center [291, 218] width 12 height 9
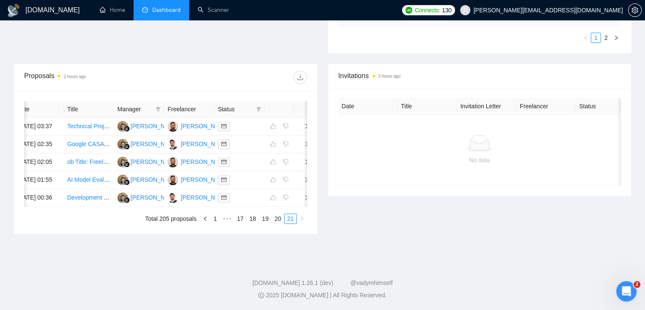
scroll to position [330, 0]
click at [218, 224] on div "Date Title Manager Freelancer Status [DATE] 03:37 Technical Project Manager / S…" at bounding box center [165, 162] width 303 height 143
click at [218, 219] on link "1" at bounding box center [215, 218] width 9 height 9
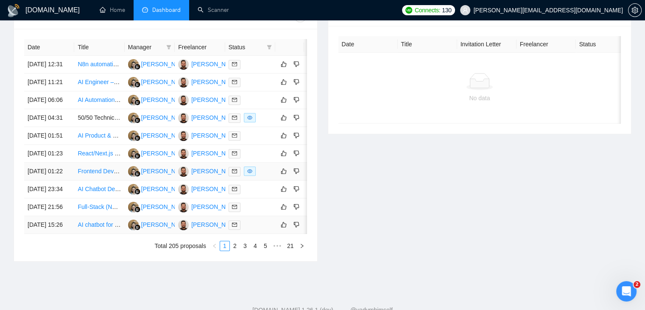
scroll to position [331, 0]
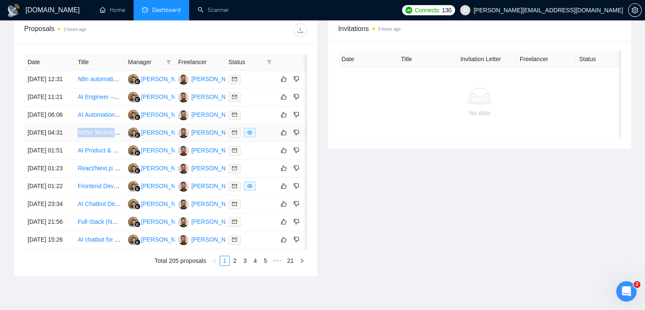
drag, startPoint x: 74, startPoint y: 158, endPoint x: 119, endPoint y: 158, distance: 44.5
click at [119, 142] on td "50/50 Technical Co-Founder for AI Project" at bounding box center [99, 133] width 50 height 18
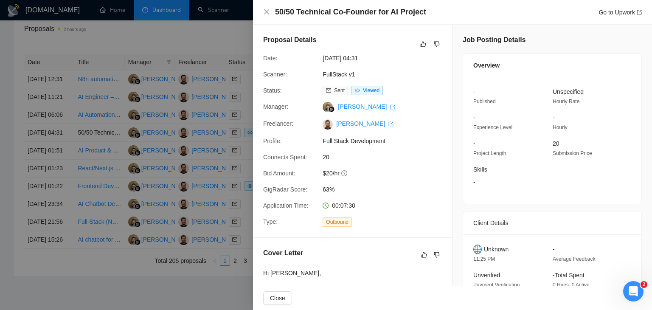
click at [13, 145] on div at bounding box center [326, 155] width 652 height 310
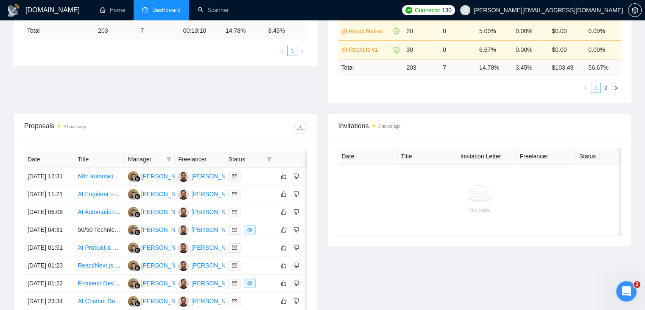
scroll to position [459, 0]
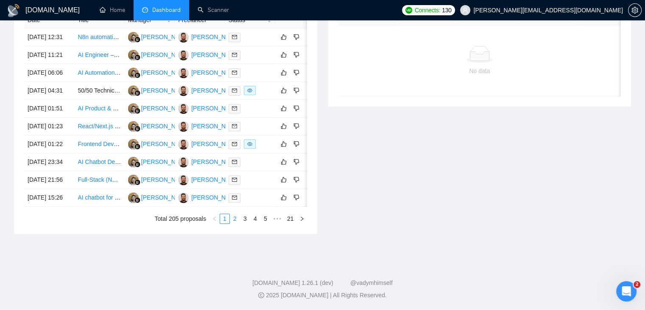
click at [234, 218] on link "2" at bounding box center [234, 218] width 9 height 9
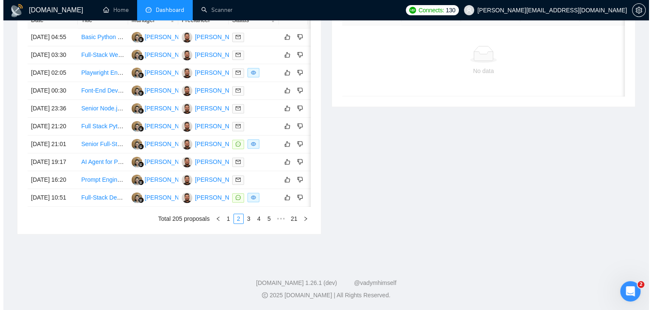
scroll to position [0, 14]
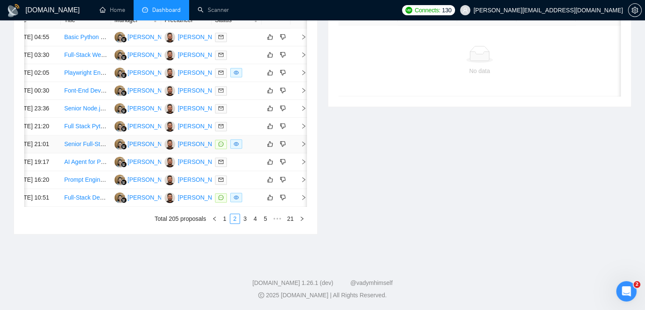
click at [302, 147] on icon "right" at bounding box center [304, 144] width 6 height 6
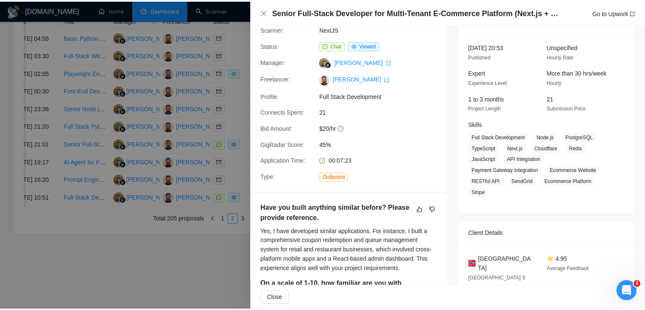
scroll to position [0, 0]
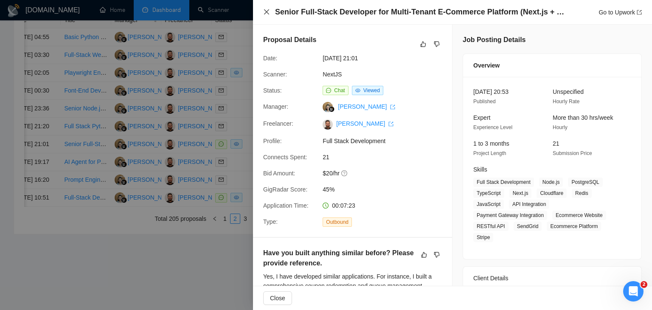
click at [263, 10] on icon "close" at bounding box center [266, 11] width 7 height 7
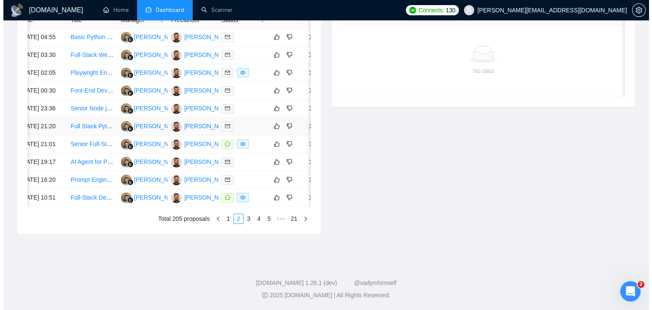
scroll to position [459, 0]
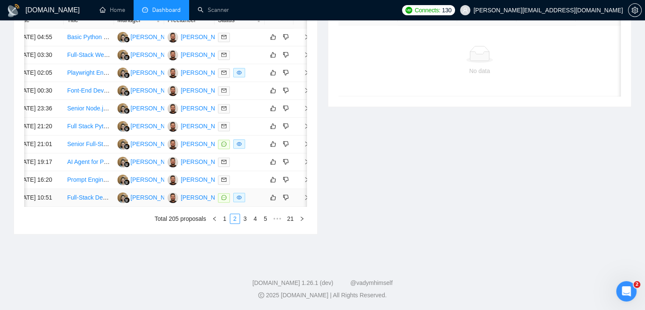
click at [306, 190] on td at bounding box center [302, 198] width 17 height 18
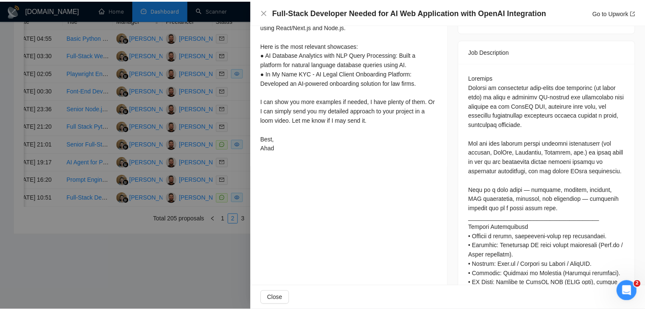
scroll to position [382, 0]
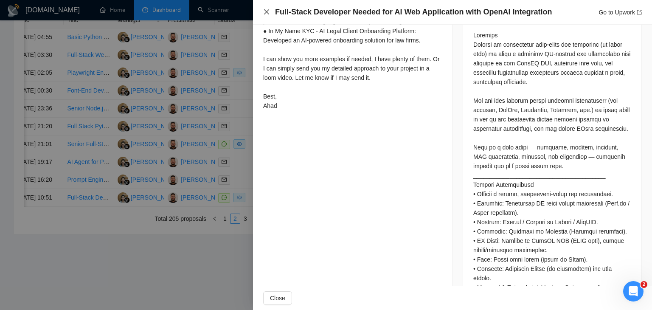
click at [266, 14] on icon "close" at bounding box center [266, 11] width 7 height 7
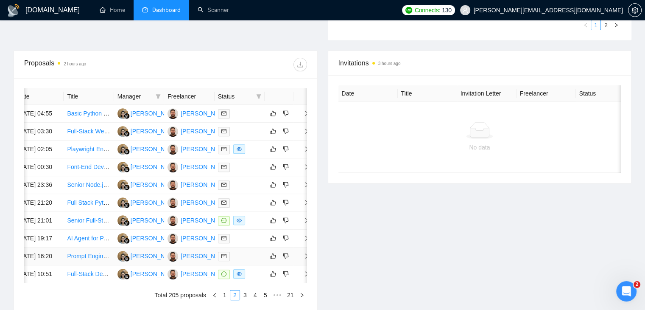
scroll to position [459, 0]
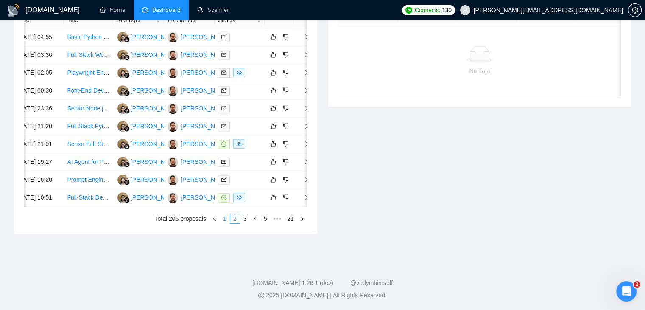
click at [225, 219] on link "1" at bounding box center [224, 218] width 9 height 9
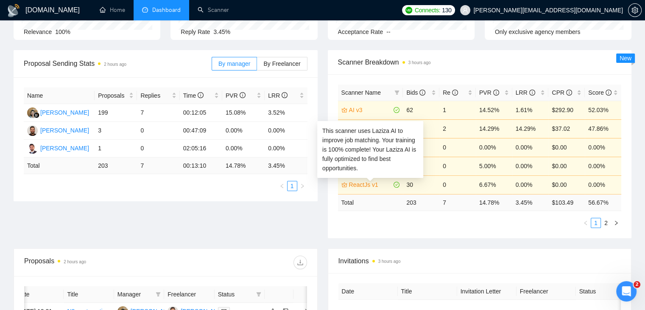
scroll to position [85, 0]
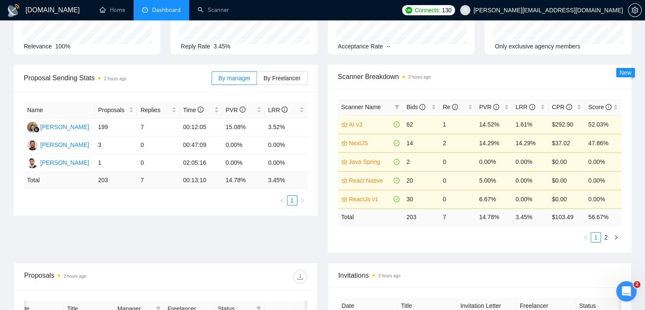
drag, startPoint x: 295, startPoint y: 219, endPoint x: 269, endPoint y: 210, distance: 28.3
click at [294, 220] on div "Proposal Sending Stats 2 hours ago By manager By Freelancer Name Proposals Repl…" at bounding box center [322, 163] width 628 height 198
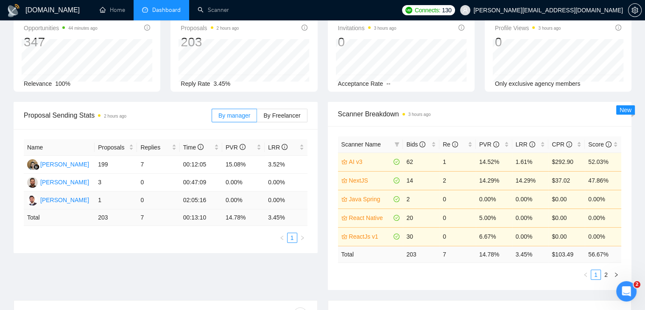
scroll to position [0, 0]
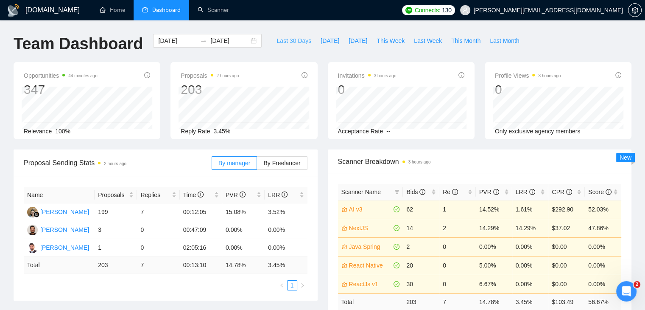
click at [281, 42] on span "Last 30 Days" at bounding box center [294, 40] width 35 height 9
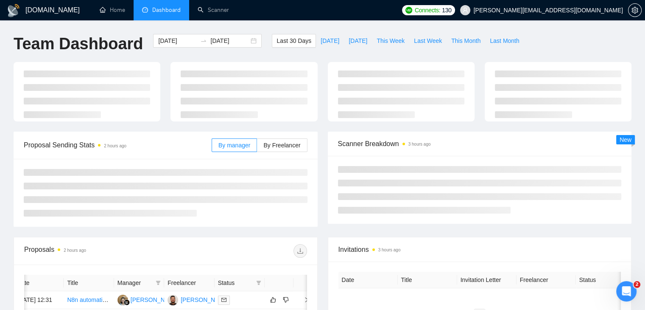
type input "[DATE]"
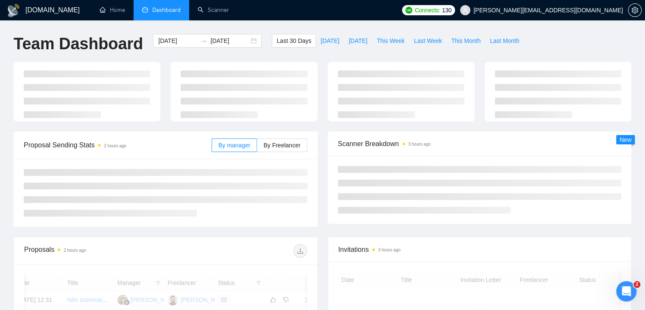
scroll to position [85, 0]
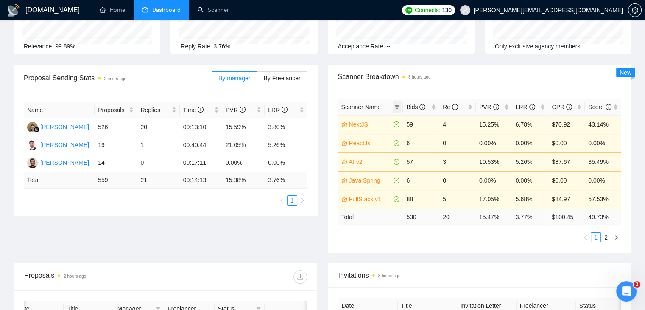
click at [400, 106] on span at bounding box center [397, 107] width 8 height 13
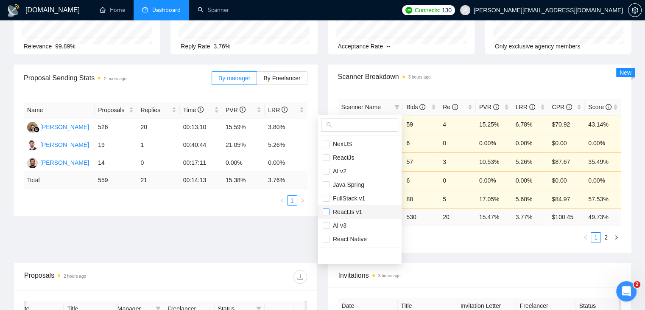
click at [324, 213] on input "checkbox" at bounding box center [326, 211] width 7 height 7
checkbox input "true"
click at [305, 223] on div "Proposal Sending Stats 2 hours ago By manager By Freelancer Name Proposals Repl…" at bounding box center [322, 163] width 628 height 198
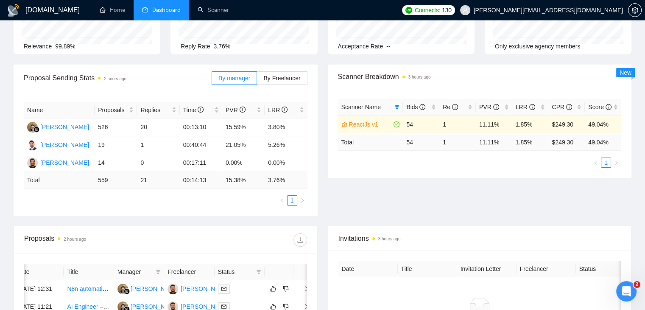
scroll to position [0, 0]
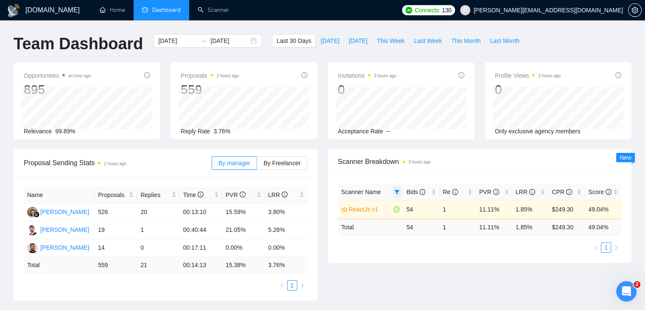
click at [397, 190] on icon "filter" at bounding box center [397, 192] width 5 height 4
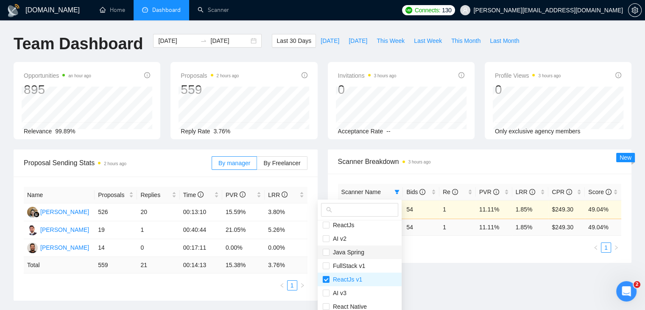
scroll to position [27, 0]
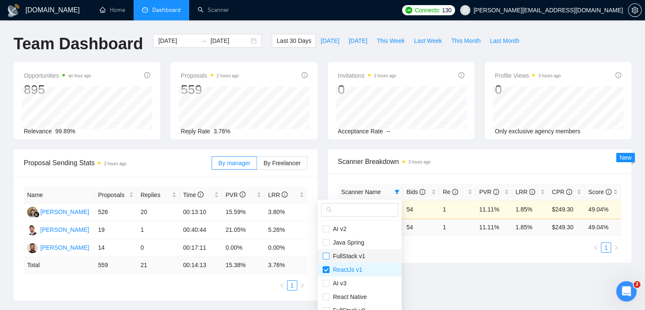
click at [326, 255] on input "checkbox" at bounding box center [326, 255] width 7 height 7
checkbox input "true"
click at [325, 284] on input "checkbox" at bounding box center [326, 283] width 7 height 7
checkbox input "true"
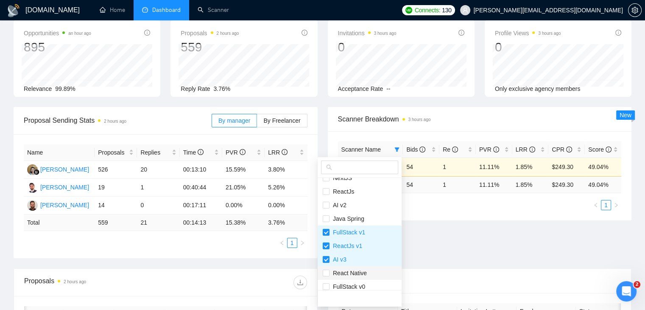
scroll to position [0, 0]
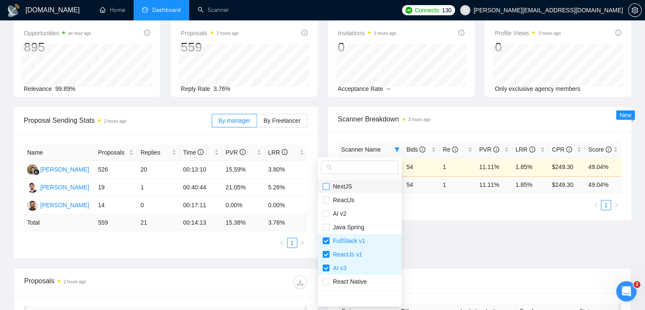
click at [323, 189] on input "checkbox" at bounding box center [326, 186] width 7 height 7
checkbox input "true"
click at [458, 239] on div "Proposal Sending Stats 2 hours ago By manager By Freelancer Name Proposals Repl…" at bounding box center [322, 187] width 628 height 161
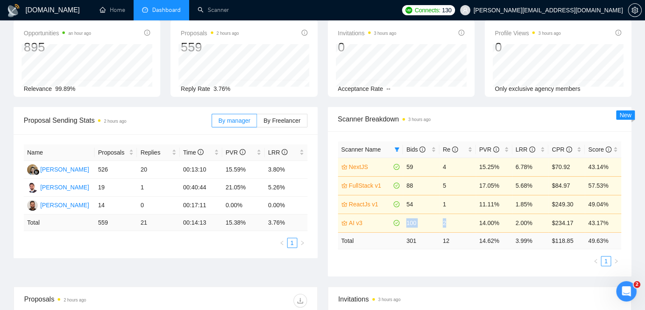
drag, startPoint x: 458, startPoint y: 223, endPoint x: 404, endPoint y: 228, distance: 54.1
click at [404, 228] on tr "AI v3 100 2 14.00% 2.00% $234.17 43.17%" at bounding box center [480, 222] width 284 height 19
click at [379, 265] on ul "1" at bounding box center [480, 261] width 284 height 10
drag, startPoint x: 360, startPoint y: 277, endPoint x: 365, endPoint y: 266, distance: 12.5
click at [360, 277] on div "Proposal Sending Stats 2 hours ago By manager By Freelancer Name Proposals Repl…" at bounding box center [322, 196] width 628 height 179
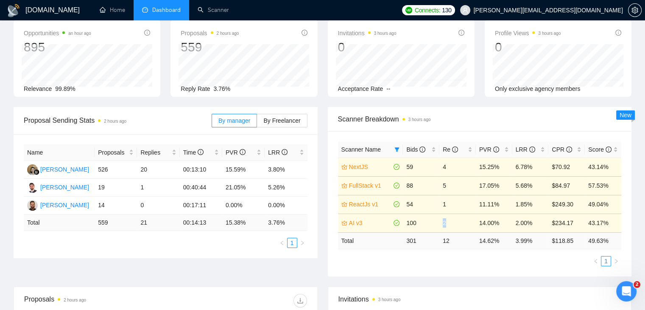
drag, startPoint x: 442, startPoint y: 224, endPoint x: 447, endPoint y: 225, distance: 5.1
click at [447, 225] on td "2" at bounding box center [457, 222] width 36 height 19
drag, startPoint x: 532, startPoint y: 222, endPoint x: 511, endPoint y: 226, distance: 21.2
click at [511, 226] on tr "AI v3 100 2 14.00% 2.00% $234.17 43.17%" at bounding box center [480, 222] width 284 height 19
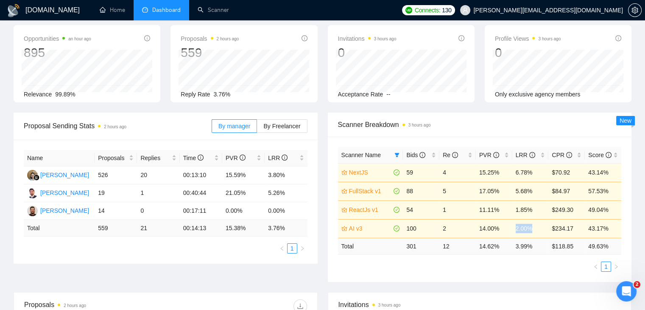
scroll to position [85, 0]
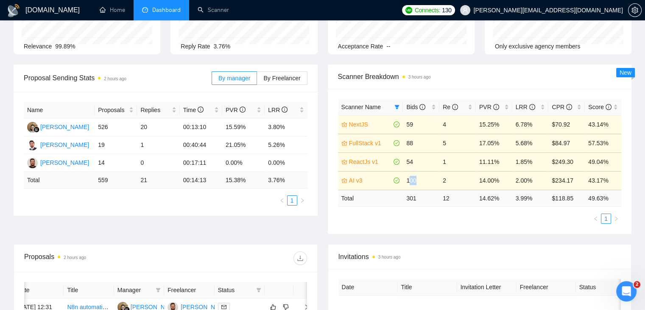
drag, startPoint x: 419, startPoint y: 179, endPoint x: 417, endPoint y: 185, distance: 6.3
click at [414, 185] on td "100" at bounding box center [421, 180] width 36 height 19
drag, startPoint x: 454, startPoint y: 181, endPoint x: 407, endPoint y: 183, distance: 47.6
click at [407, 183] on tr "AI v3 100 2 14.00% 2.00% $234.17 43.17%" at bounding box center [480, 180] width 284 height 19
drag, startPoint x: 402, startPoint y: 162, endPoint x: 445, endPoint y: 180, distance: 47.1
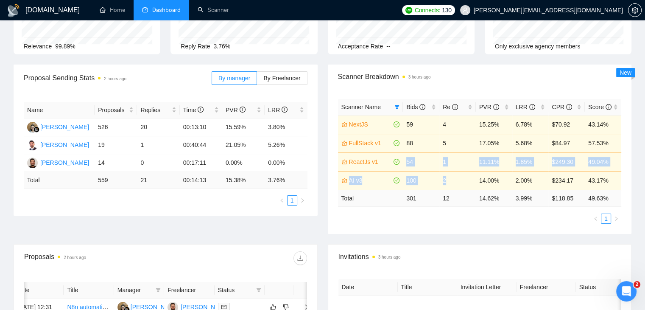
click at [445, 180] on tbody "NextJS 59 4 15.25% 6.78% $70.92 43.14% FullStack v1 88 5 17.05% 5.68% $84.97 57…" at bounding box center [480, 152] width 284 height 75
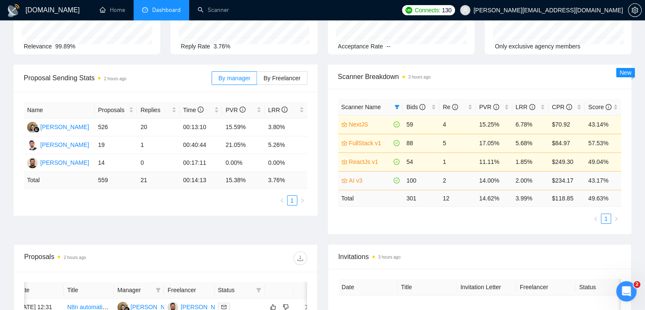
drag, startPoint x: 320, startPoint y: 223, endPoint x: 344, endPoint y: 184, distance: 46.1
click at [321, 222] on div "Proposal Sending Stats 2 hours ago By manager By Freelancer Name Proposals Repl…" at bounding box center [322, 153] width 628 height 179
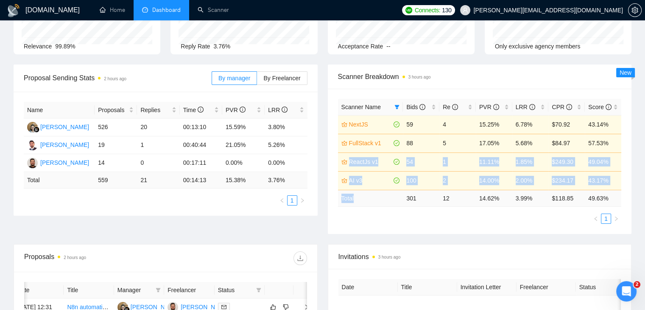
drag, startPoint x: 339, startPoint y: 154, endPoint x: 372, endPoint y: 195, distance: 52.7
click at [372, 195] on table "Scanner Name Bids Re PVR LRR CPR Score NextJS 59 4 15.25% 6.78% $70.92 43.14% F…" at bounding box center [480, 153] width 284 height 108
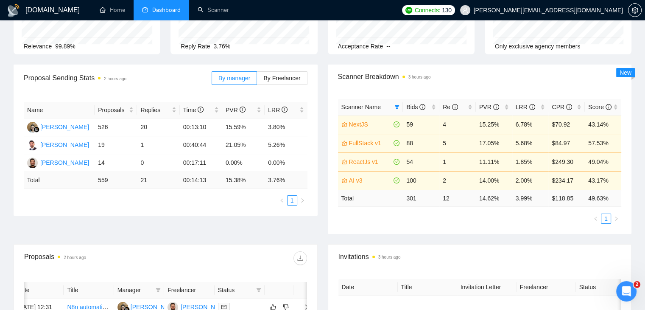
click at [380, 219] on ul "1" at bounding box center [480, 218] width 284 height 10
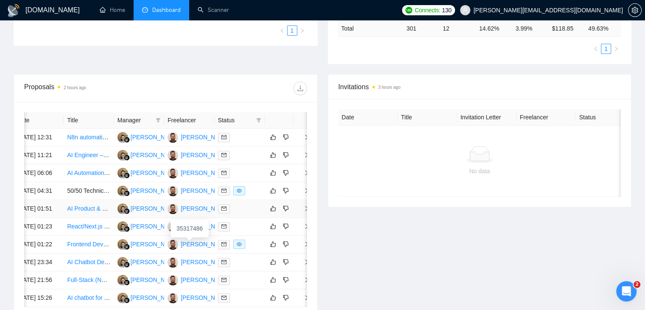
scroll to position [440, 0]
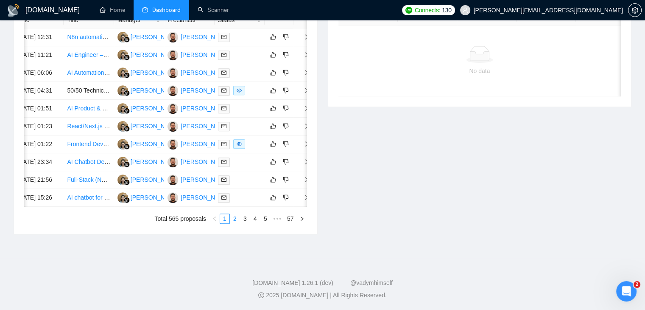
click at [233, 218] on link "2" at bounding box center [234, 218] width 9 height 9
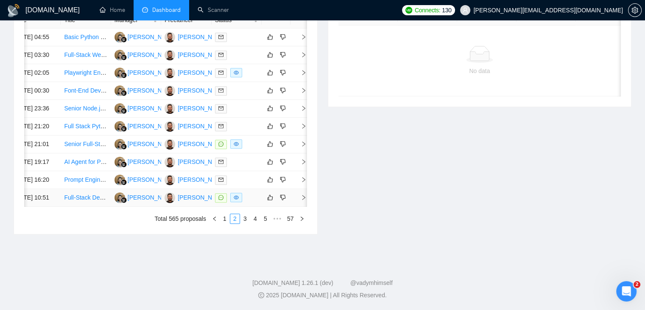
click at [305, 194] on icon "right" at bounding box center [304, 197] width 6 height 6
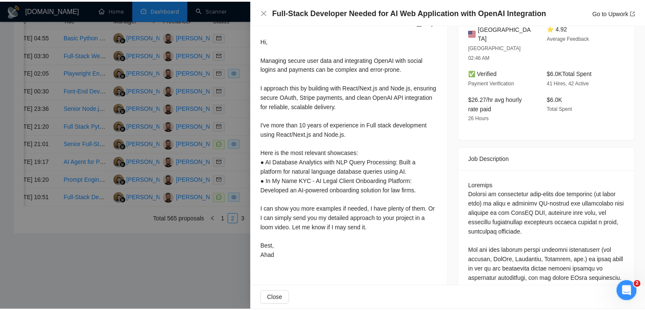
scroll to position [212, 0]
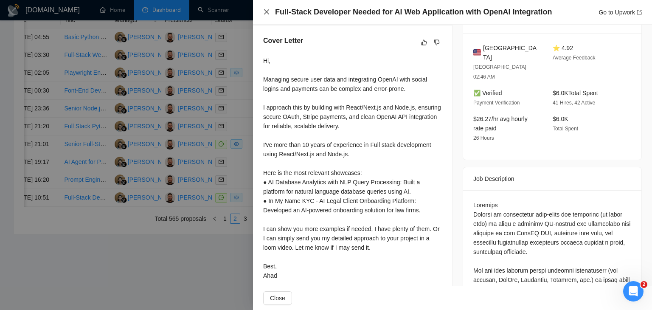
click at [267, 14] on icon "close" at bounding box center [266, 11] width 7 height 7
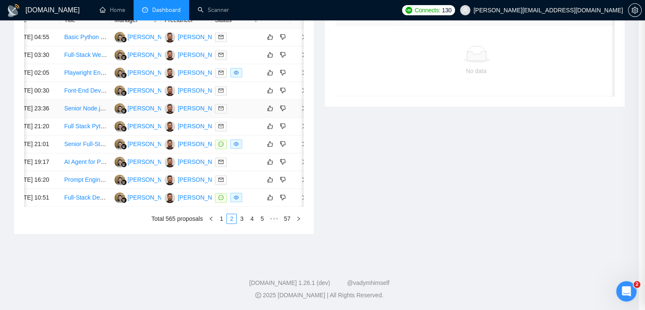
scroll to position [0, 11]
